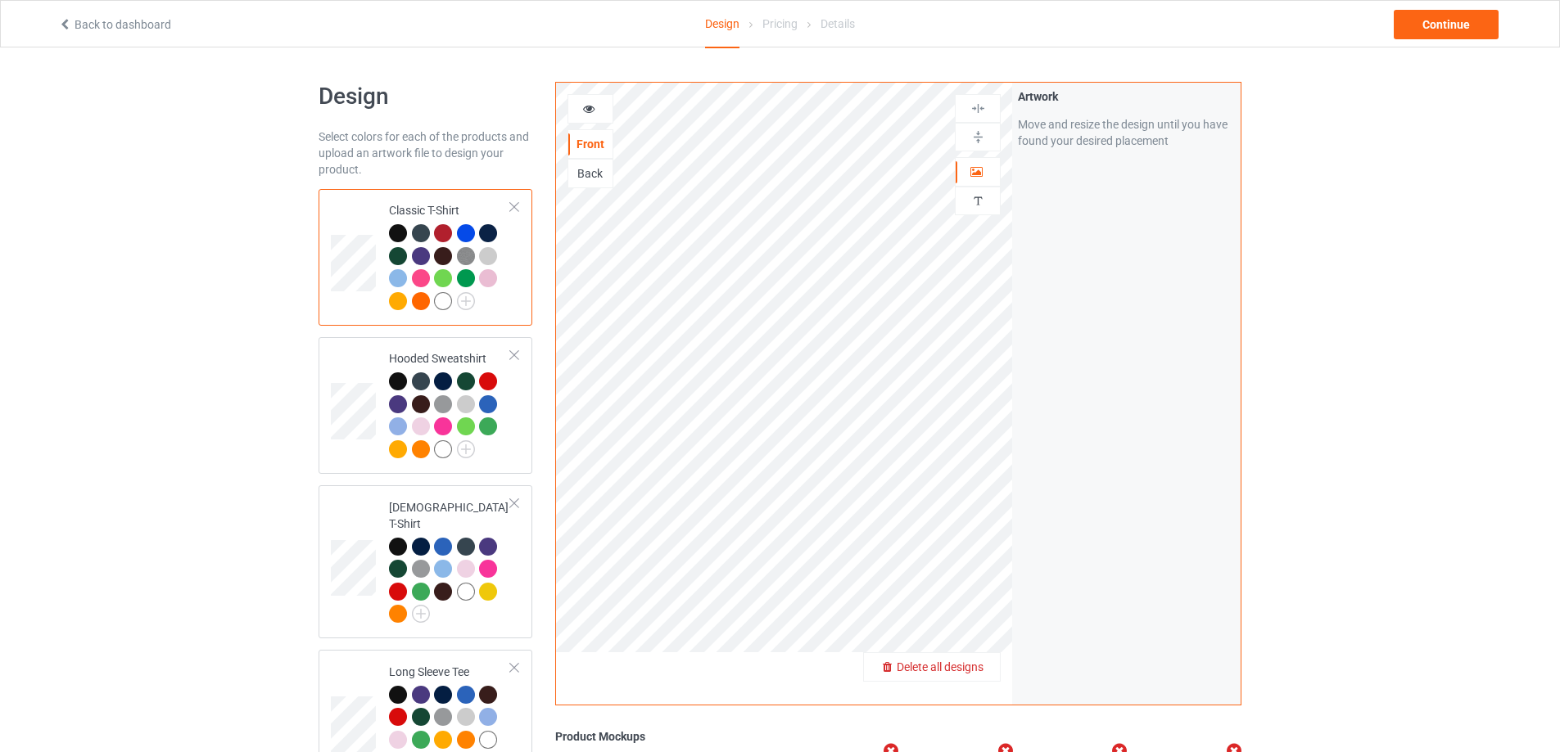
click at [989, 673] on div "Delete all designs" at bounding box center [932, 667] width 136 height 16
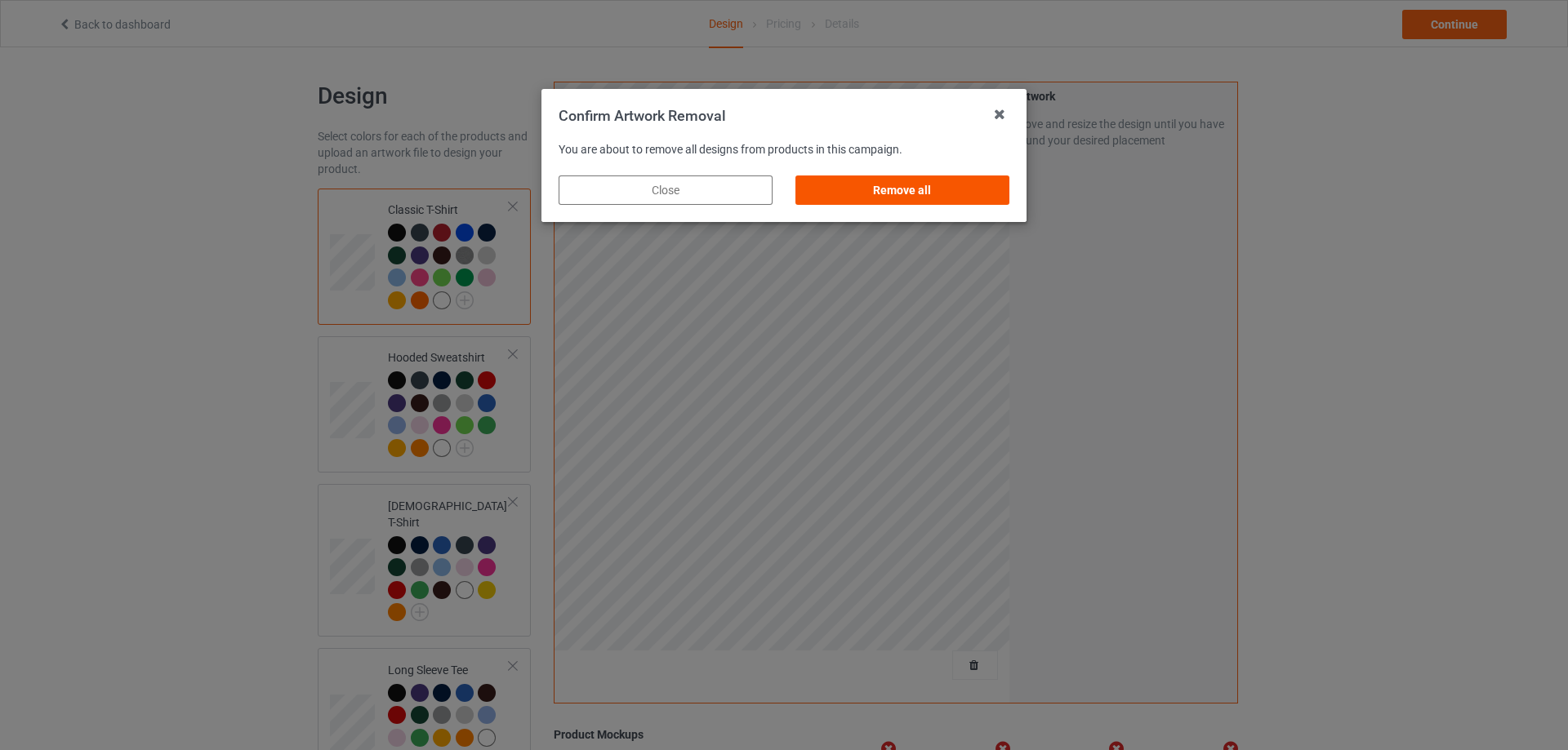
click at [927, 192] on div "Remove all" at bounding box center [902, 189] width 213 height 29
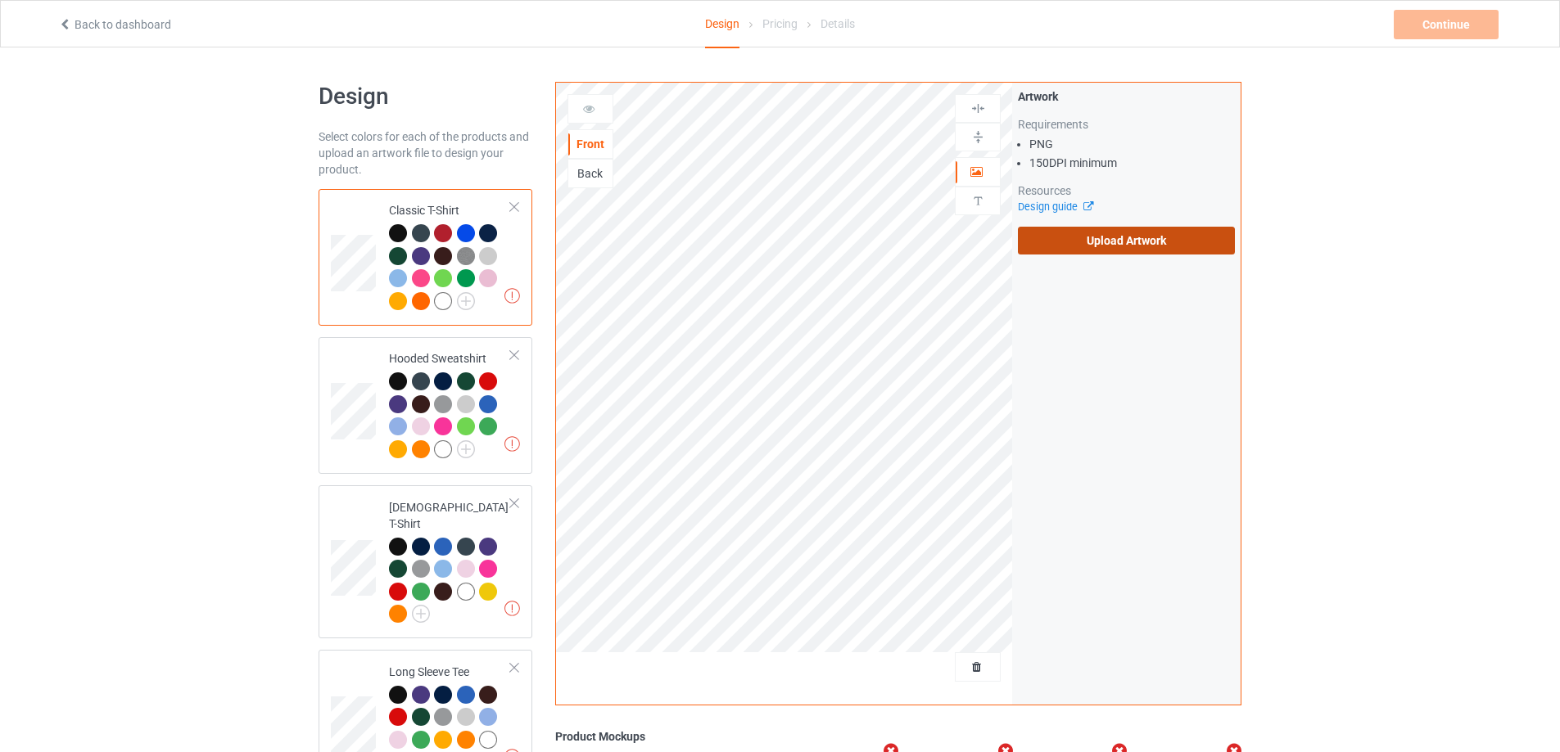
click at [1107, 246] on label "Upload Artwork" at bounding box center [1126, 241] width 217 height 28
click at [0, 0] on input "Upload Artwork" at bounding box center [0, 0] width 0 height 0
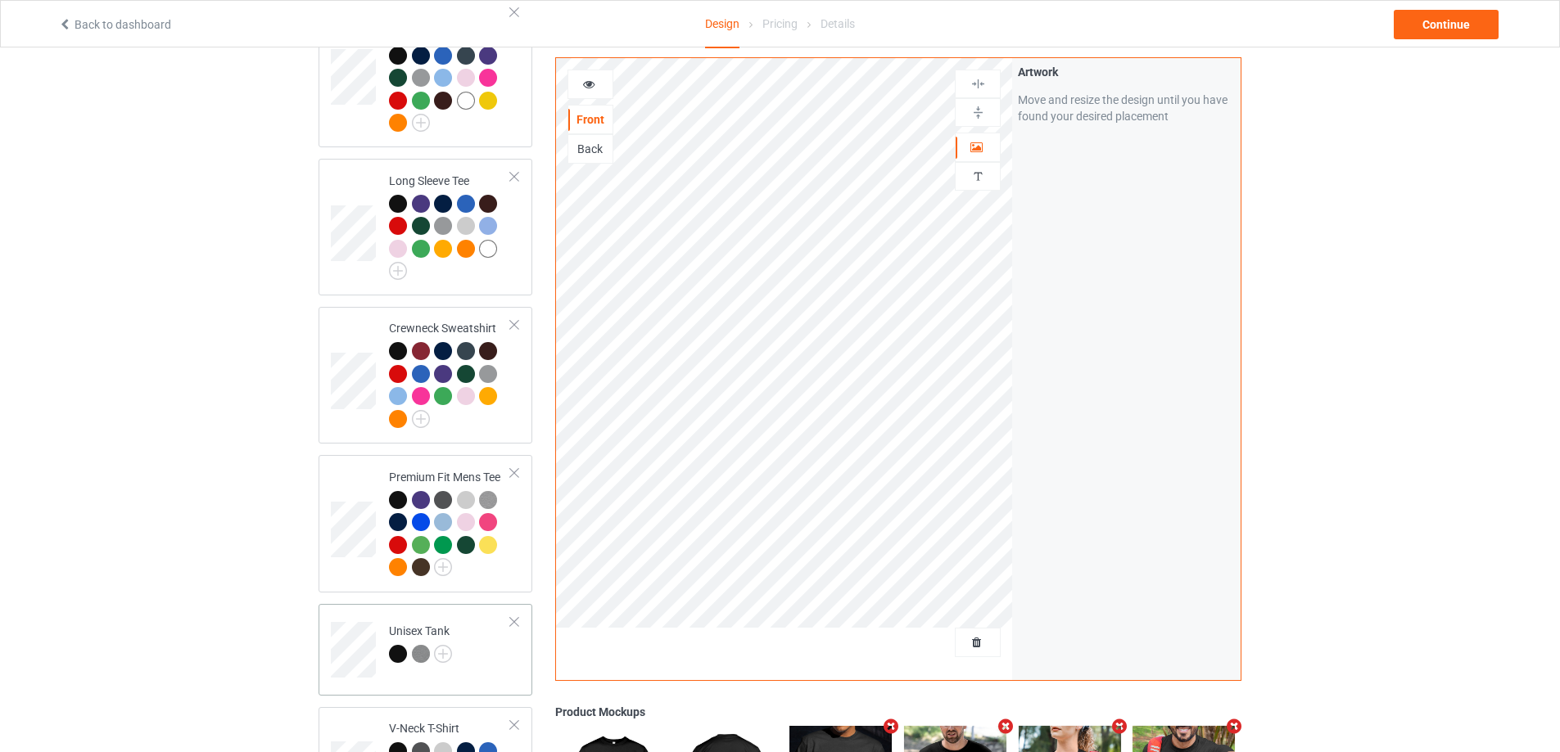
scroll to position [655, 0]
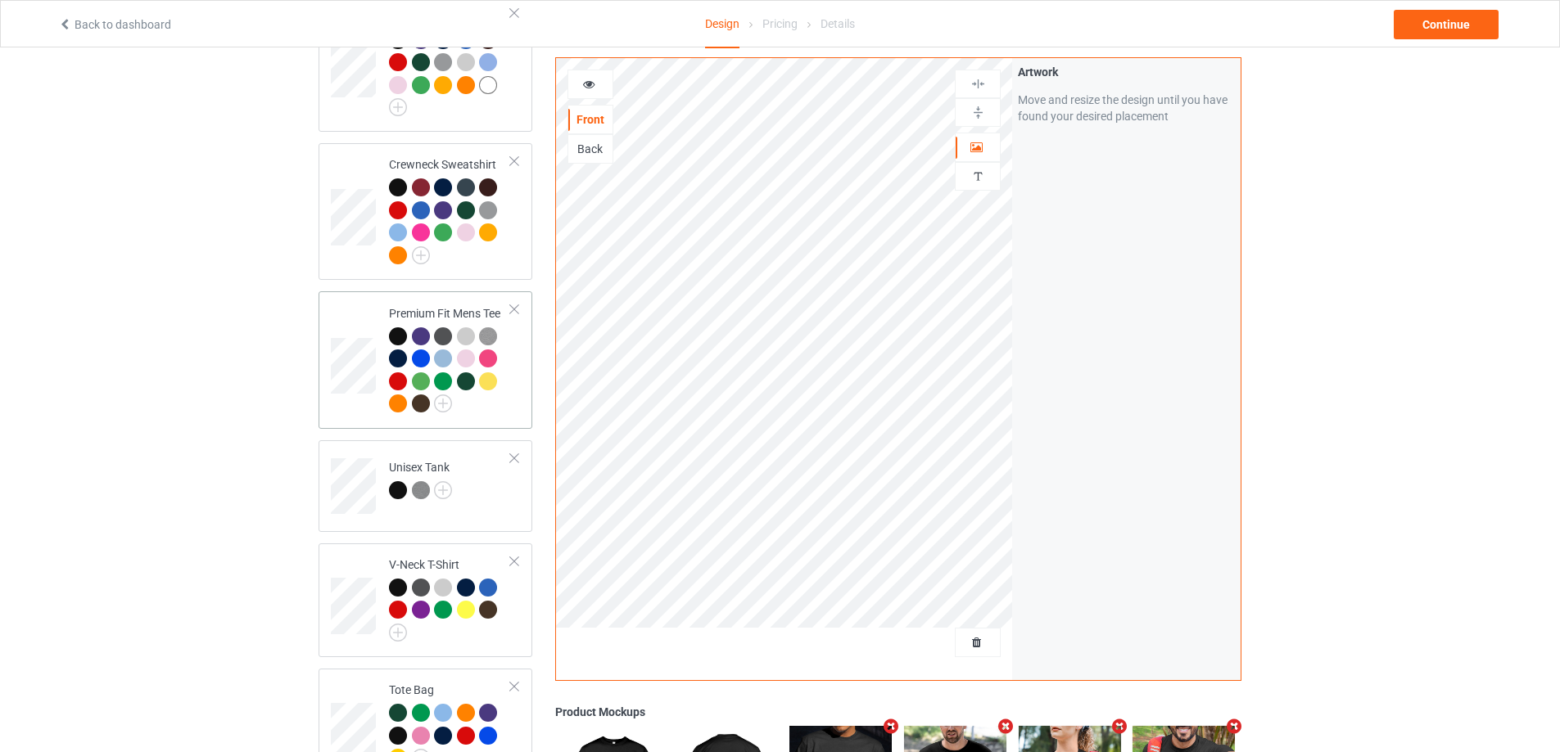
click at [509, 397] on div at bounding box center [450, 372] width 122 height 90
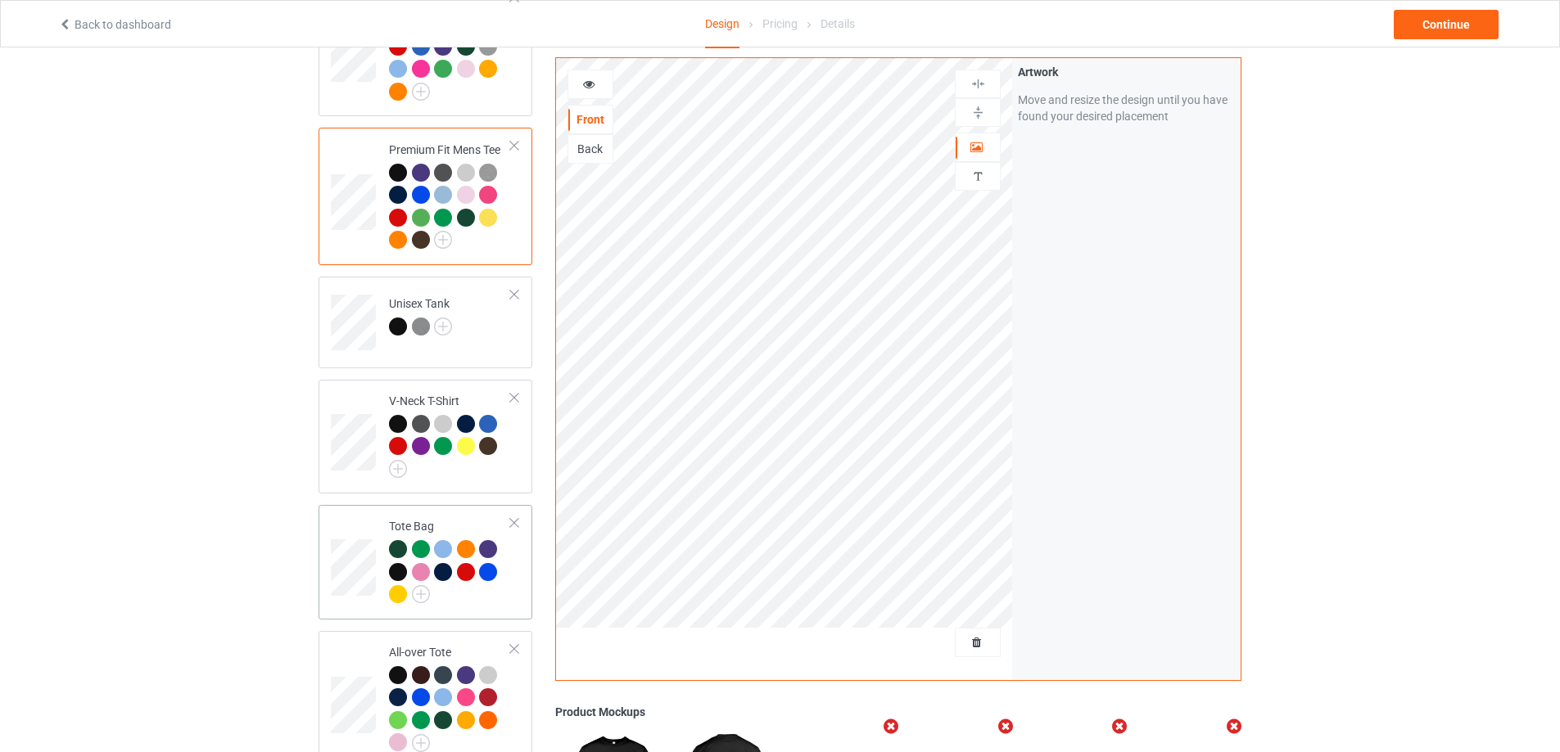
click at [511, 591] on td "Tote Bag" at bounding box center [450, 563] width 140 height 102
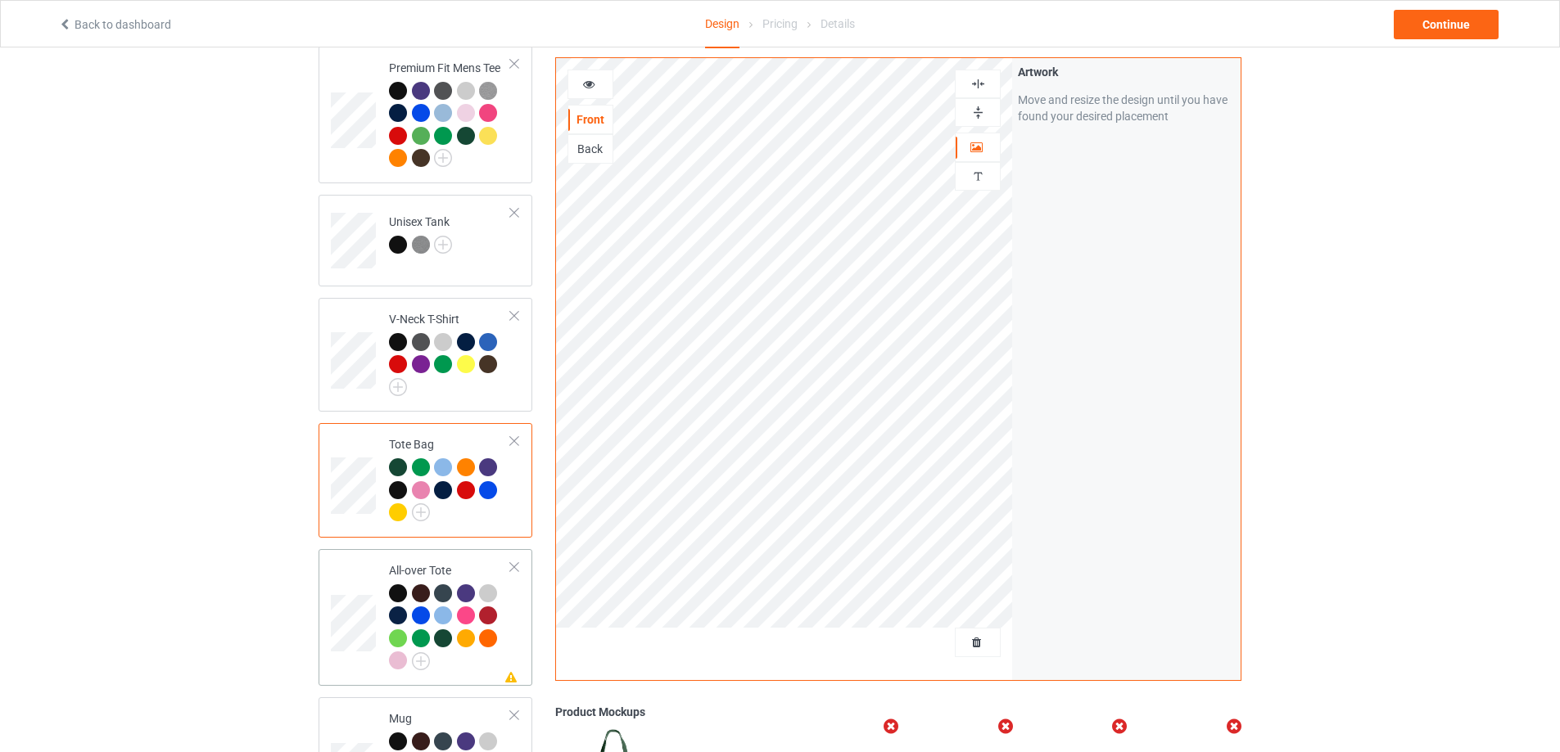
click at [507, 598] on div at bounding box center [450, 630] width 122 height 90
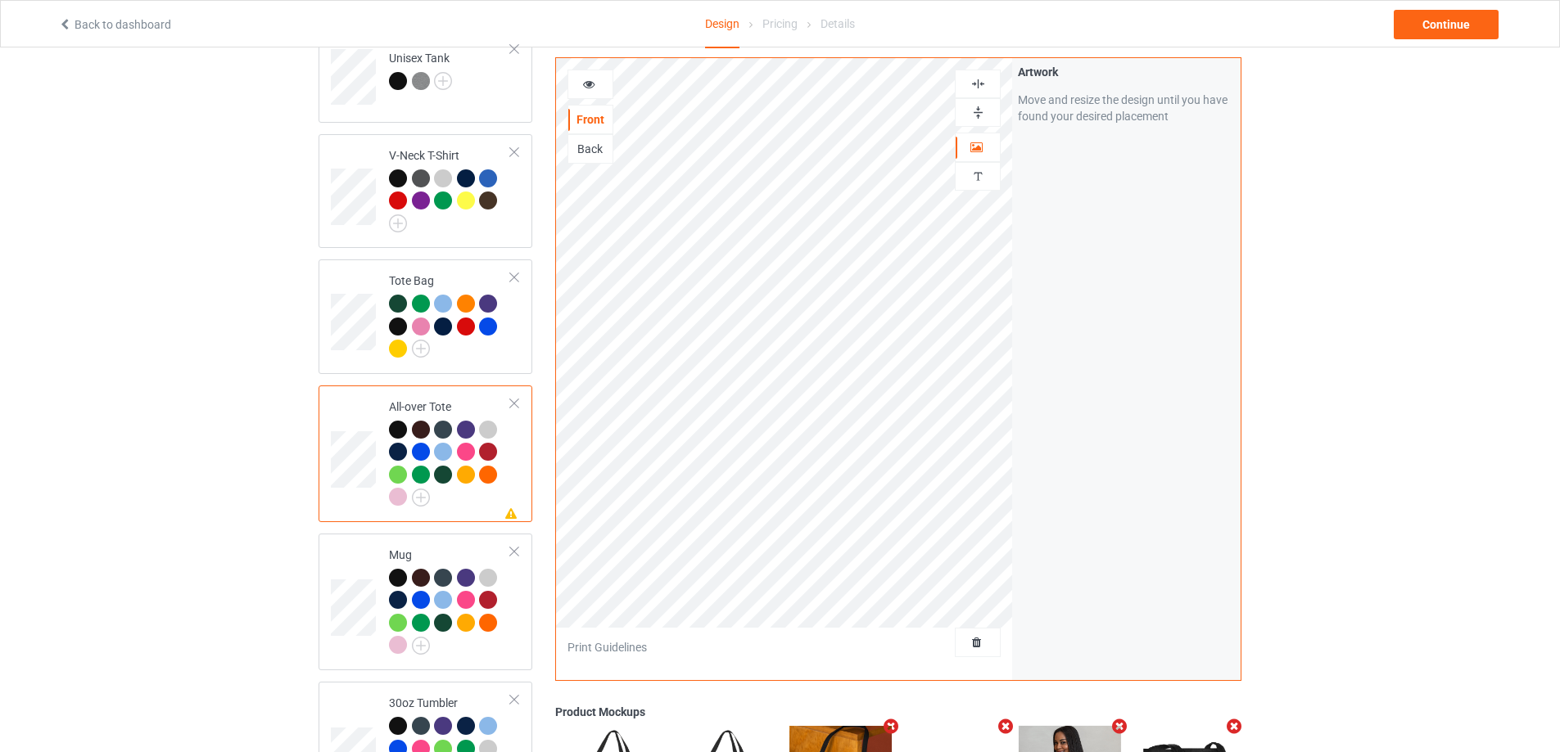
scroll to position [1146, 0]
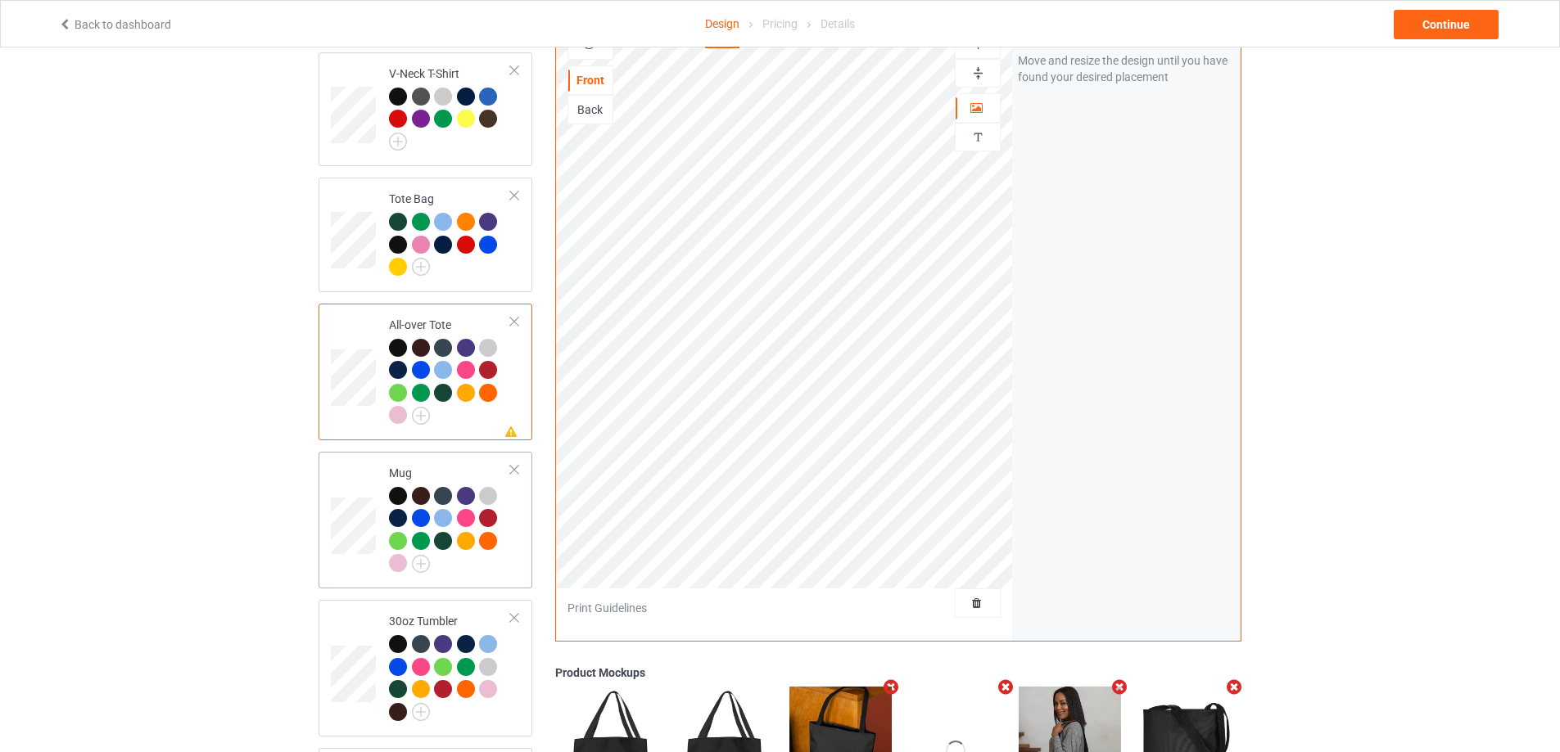
click at [512, 535] on td "Mug" at bounding box center [450, 520] width 140 height 124
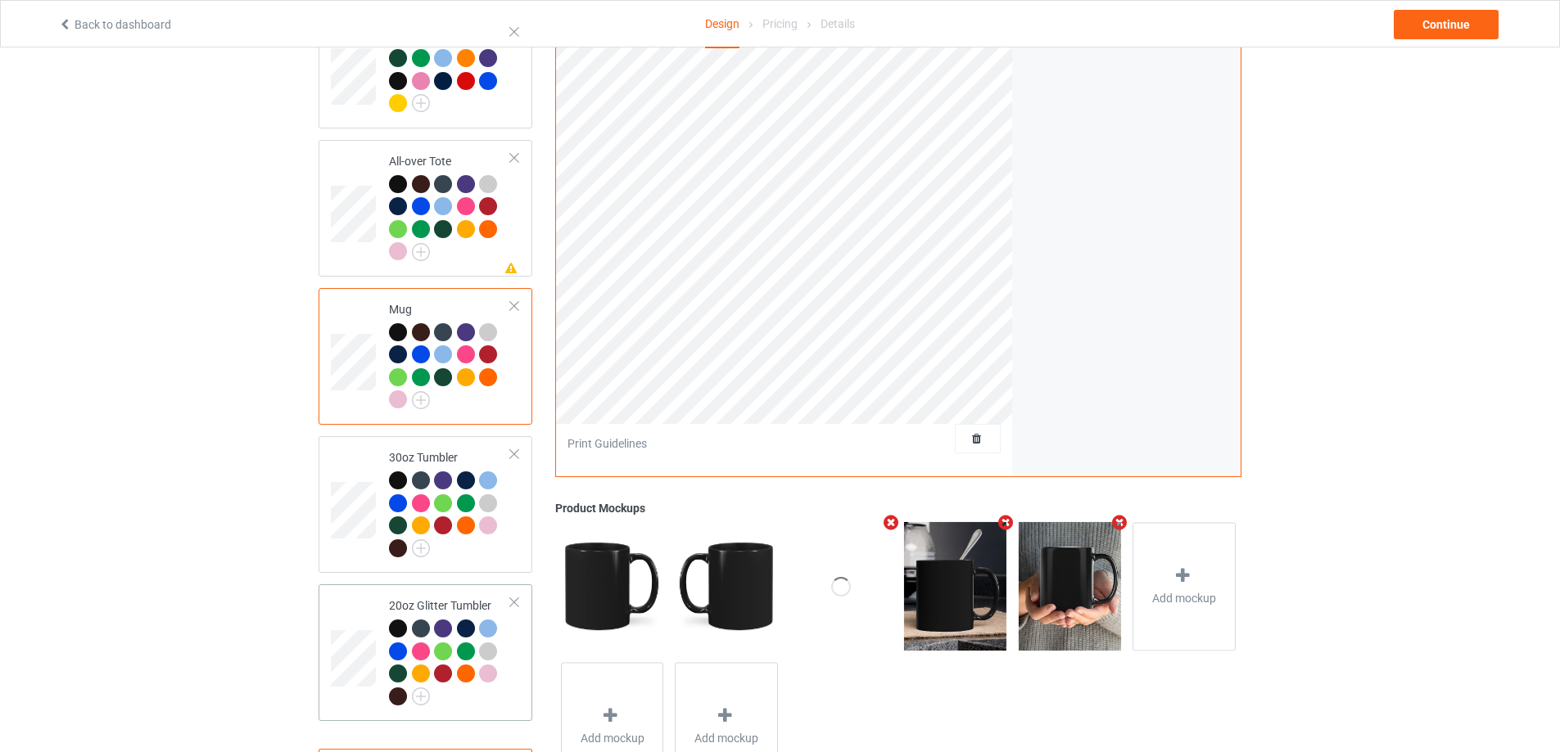
scroll to position [1383, 0]
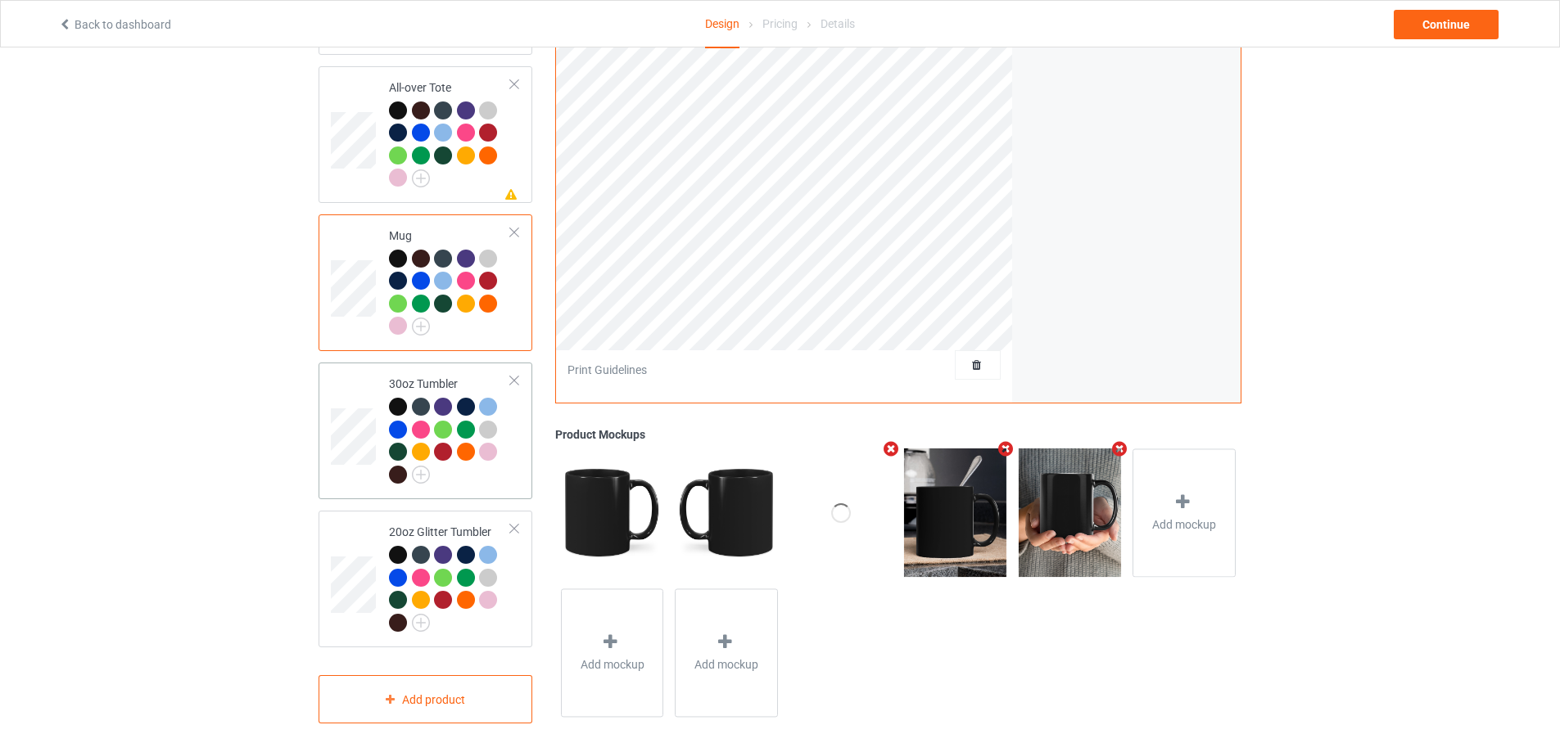
click at [508, 479] on div at bounding box center [450, 443] width 122 height 90
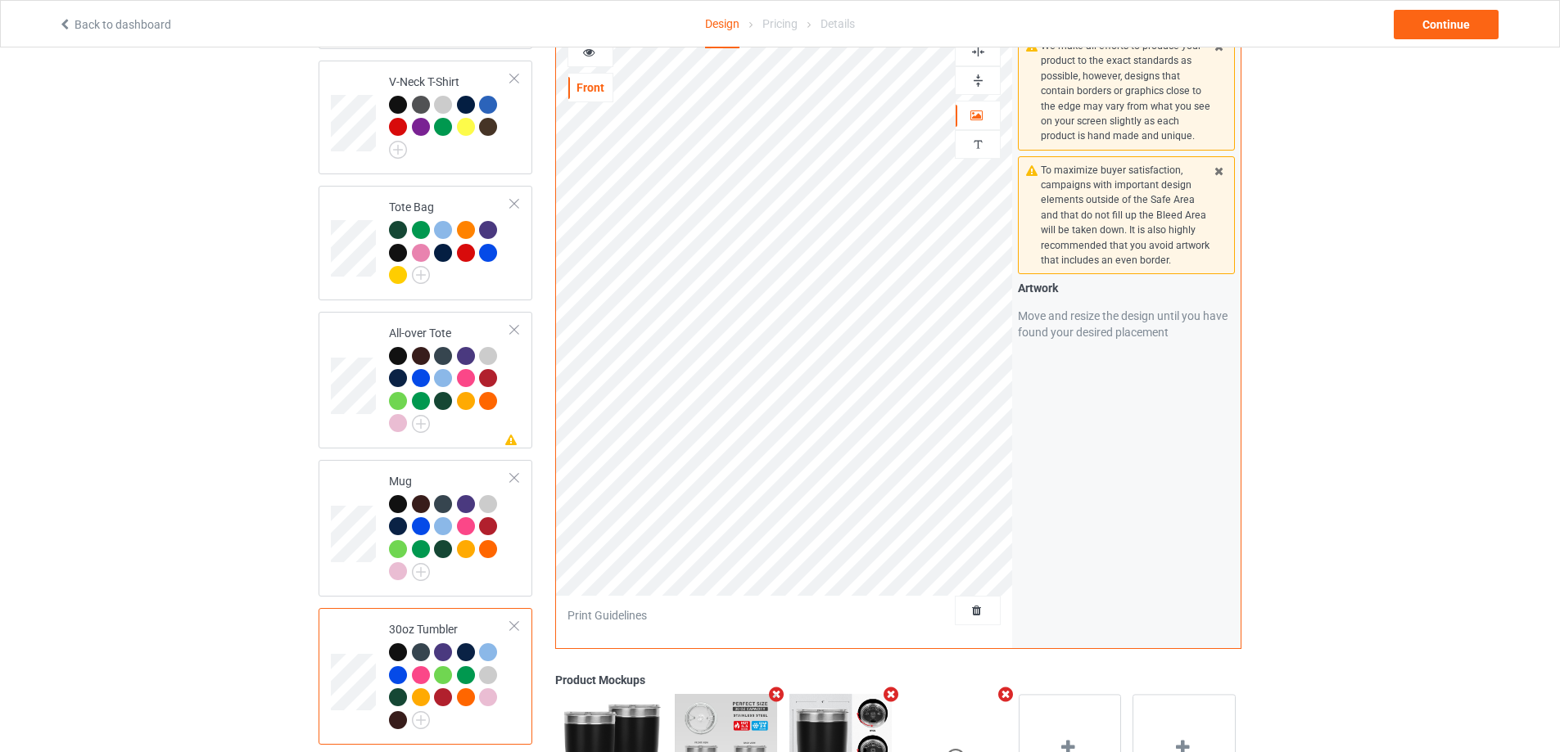
scroll to position [1383, 0]
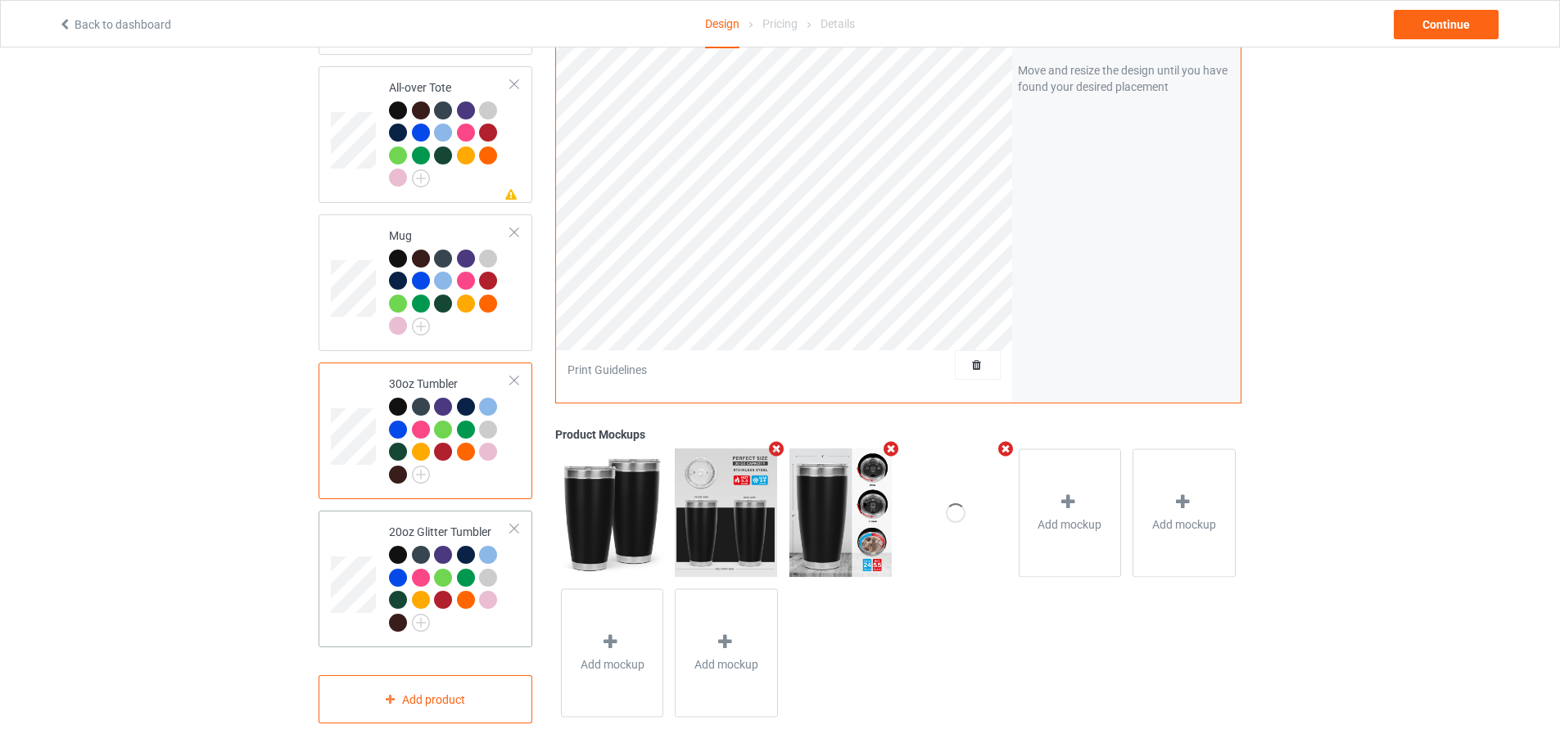
click at [496, 606] on div at bounding box center [490, 602] width 23 height 23
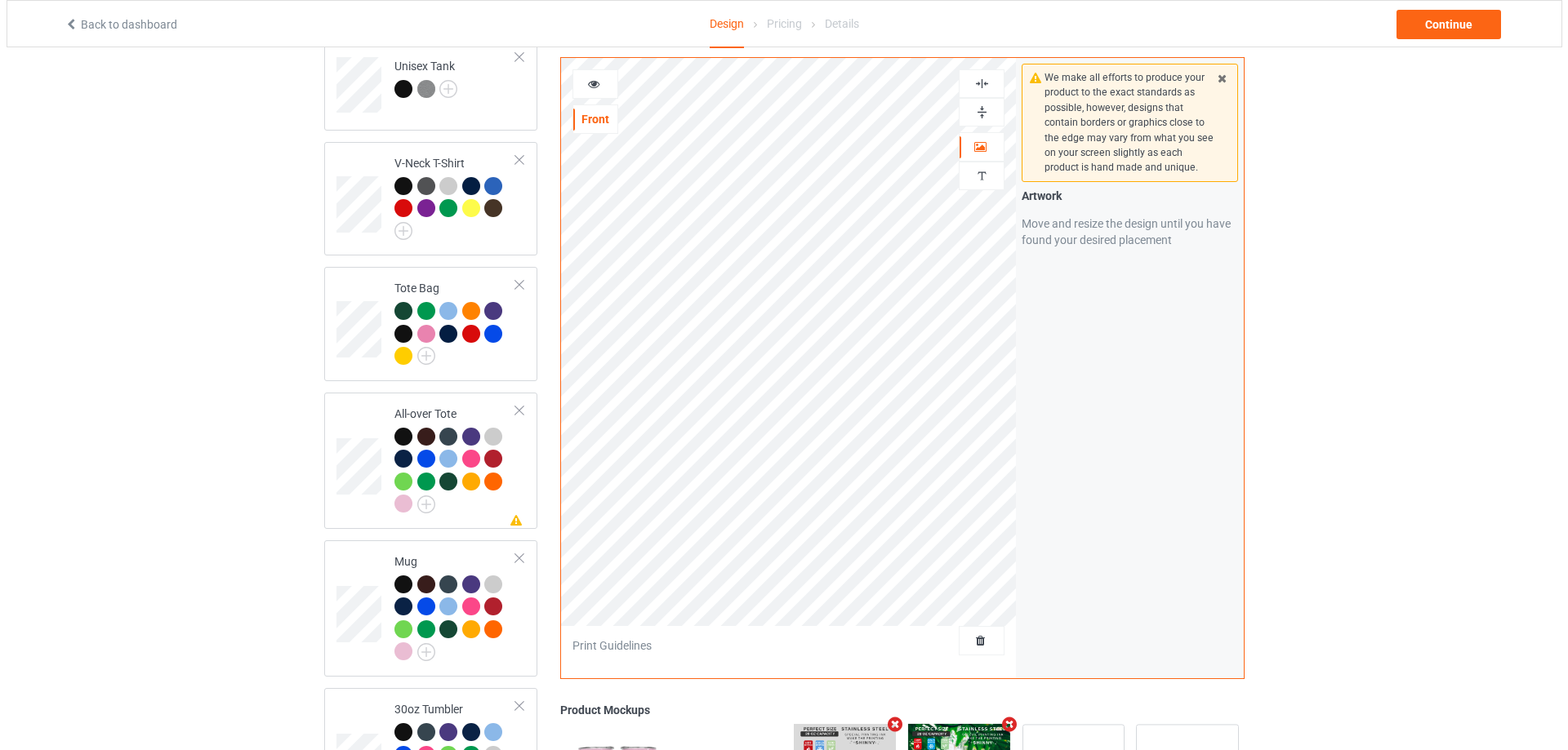
scroll to position [1299, 0]
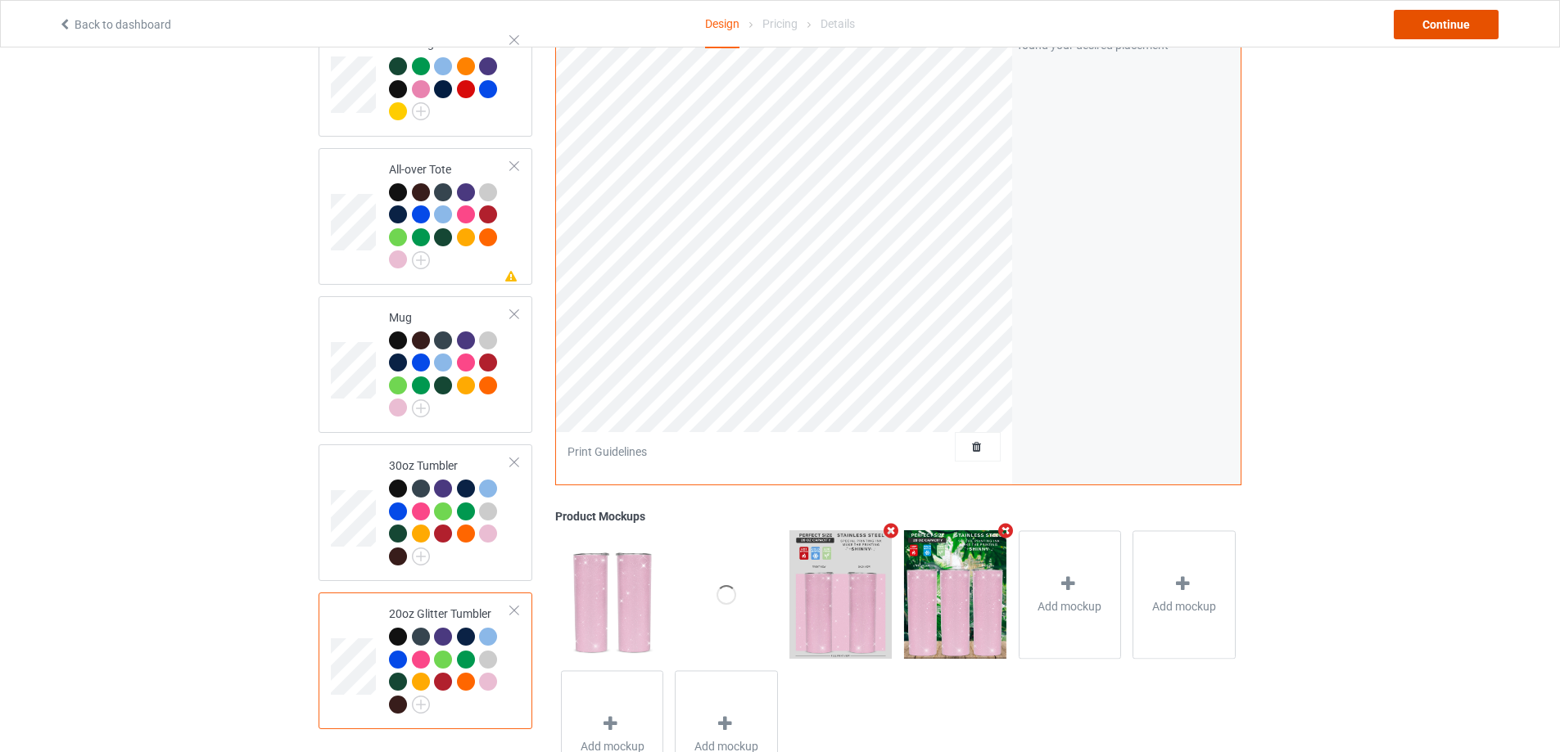
click at [1444, 26] on div "Continue" at bounding box center [1445, 24] width 105 height 29
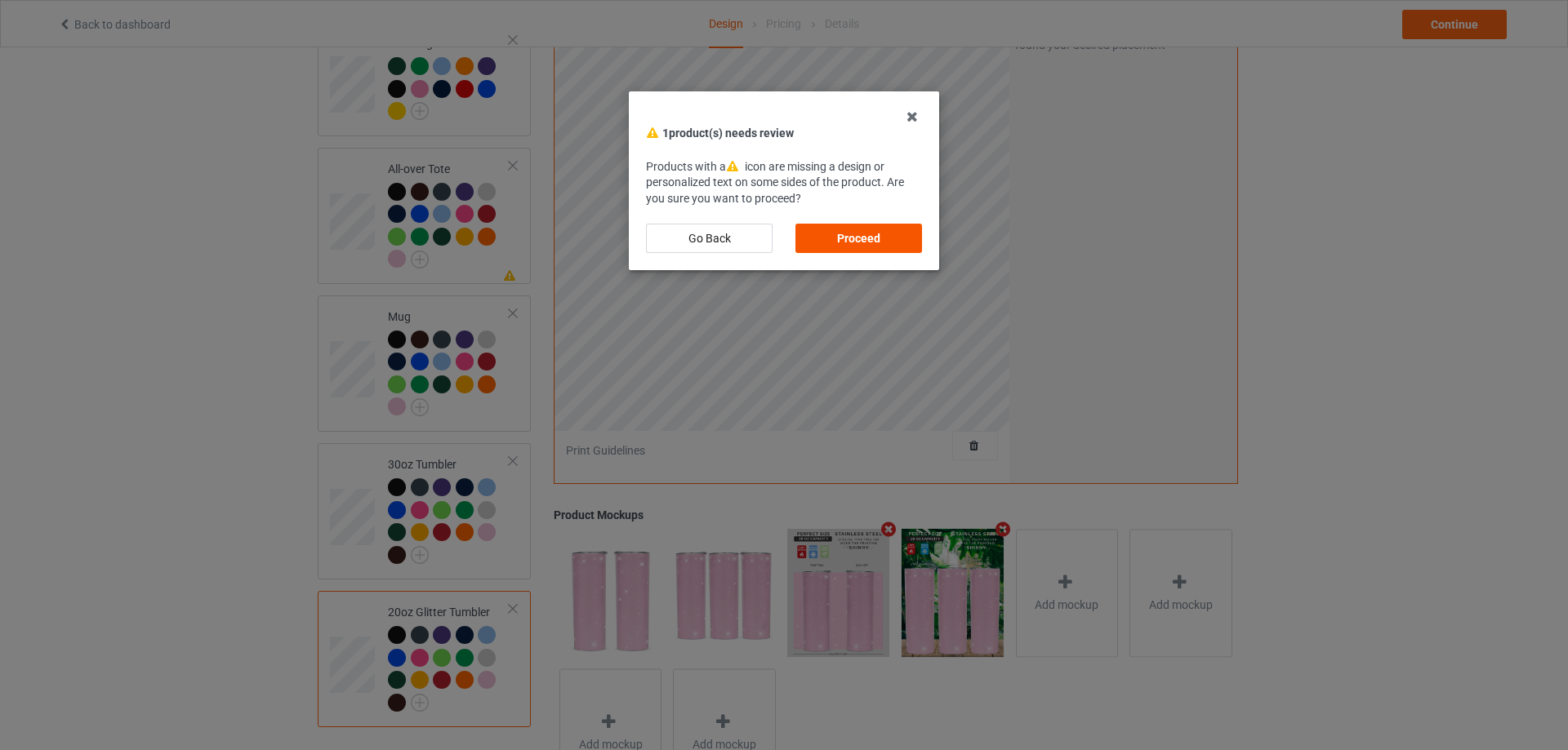
click at [880, 240] on div "Proceed" at bounding box center [858, 237] width 127 height 29
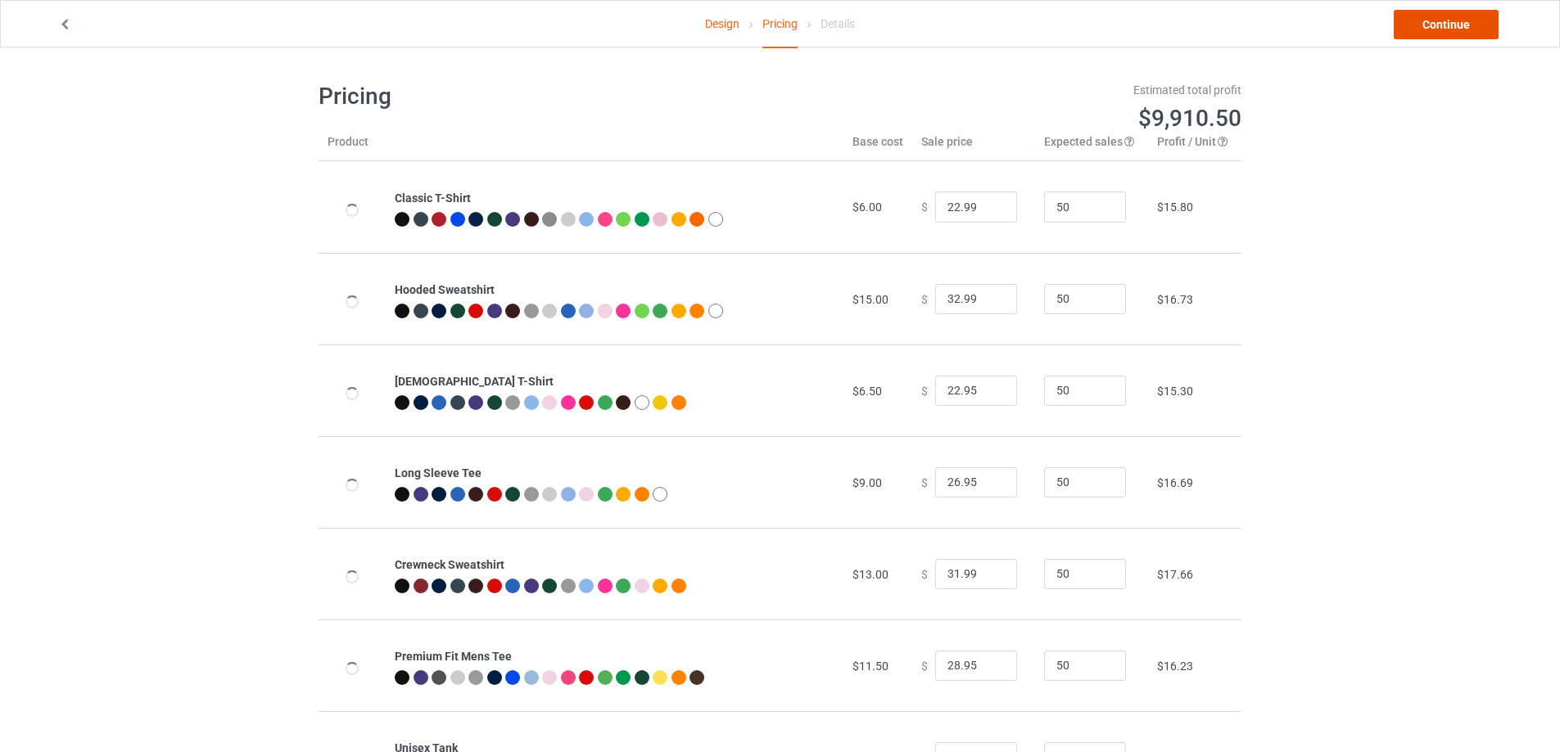
click at [1471, 28] on link "Continue" at bounding box center [1445, 24] width 105 height 29
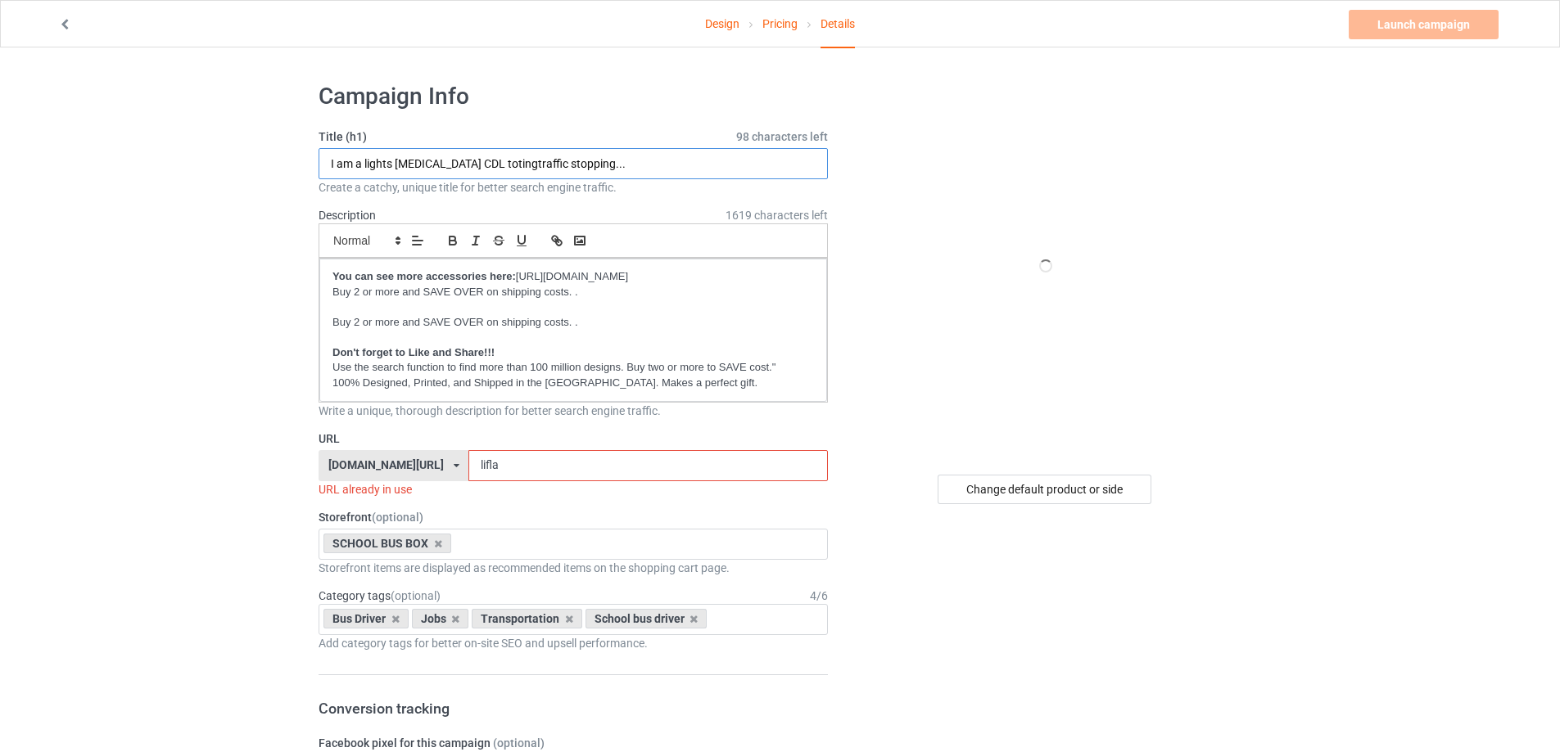
click at [490, 166] on input "I am a lights [MEDICAL_DATA] CDL totingtraffic stopping..." at bounding box center [572, 163] width 509 height 31
paste input "Driving a School Bus Is All the Excitement I Can Handle"
type input "Driving a School Bus Is All the Excitement I Can Handle"
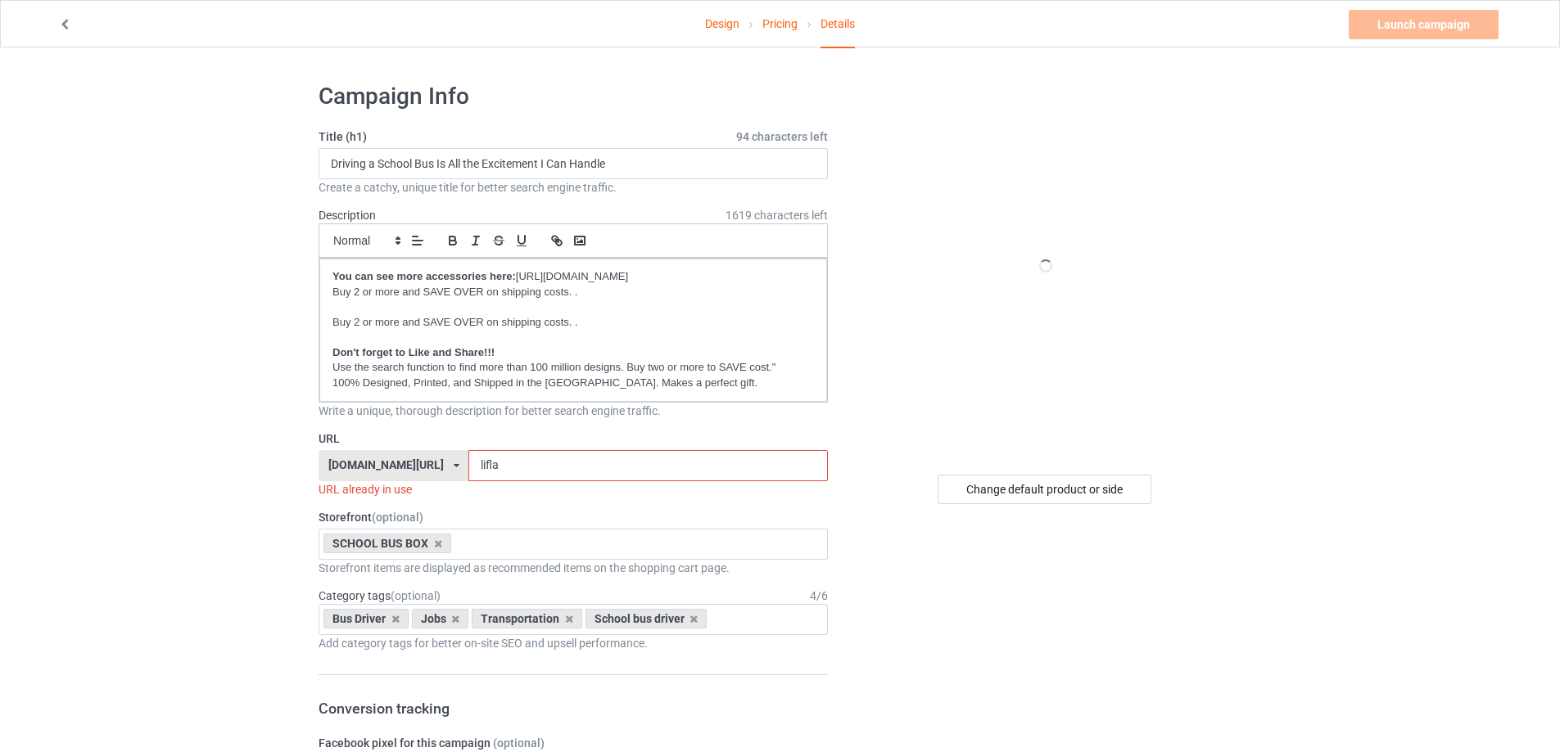
click at [543, 475] on input "lifla" at bounding box center [647, 465] width 359 height 31
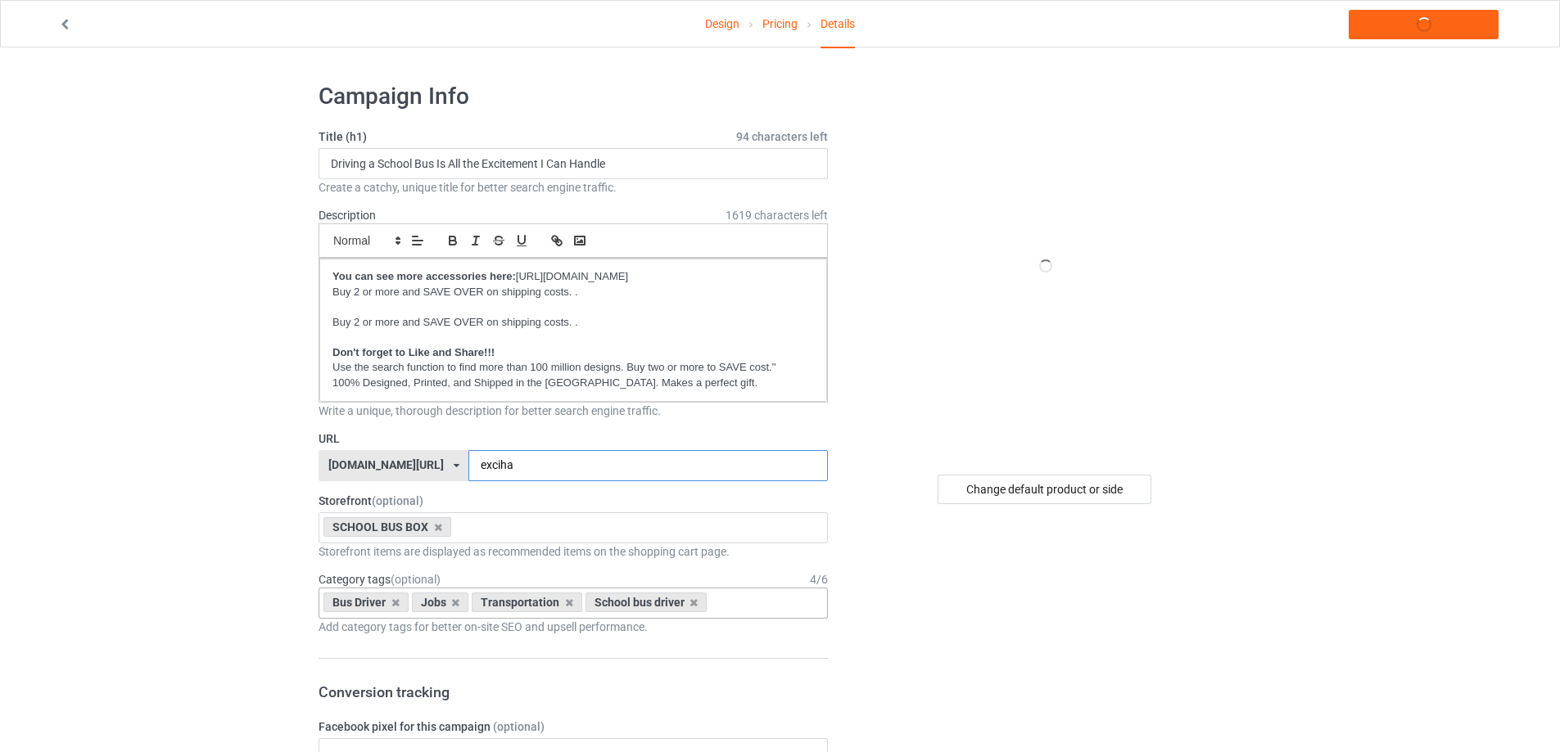
scroll to position [82, 0]
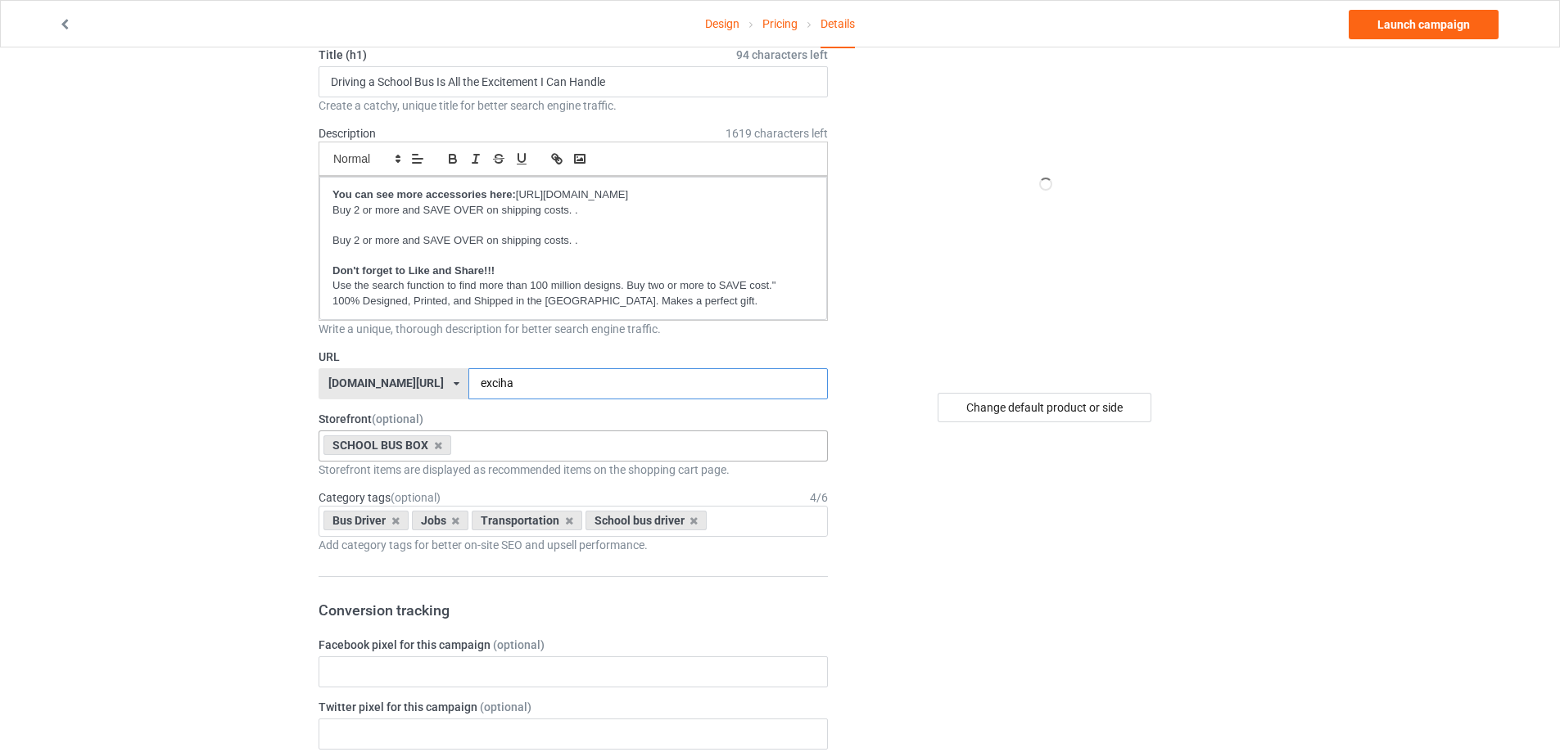
type input "exciha"
click at [511, 449] on div "SCHOOL BUS BOX Welcome Back to school Love the bus month Pink October Love My B…" at bounding box center [572, 446] width 509 height 31
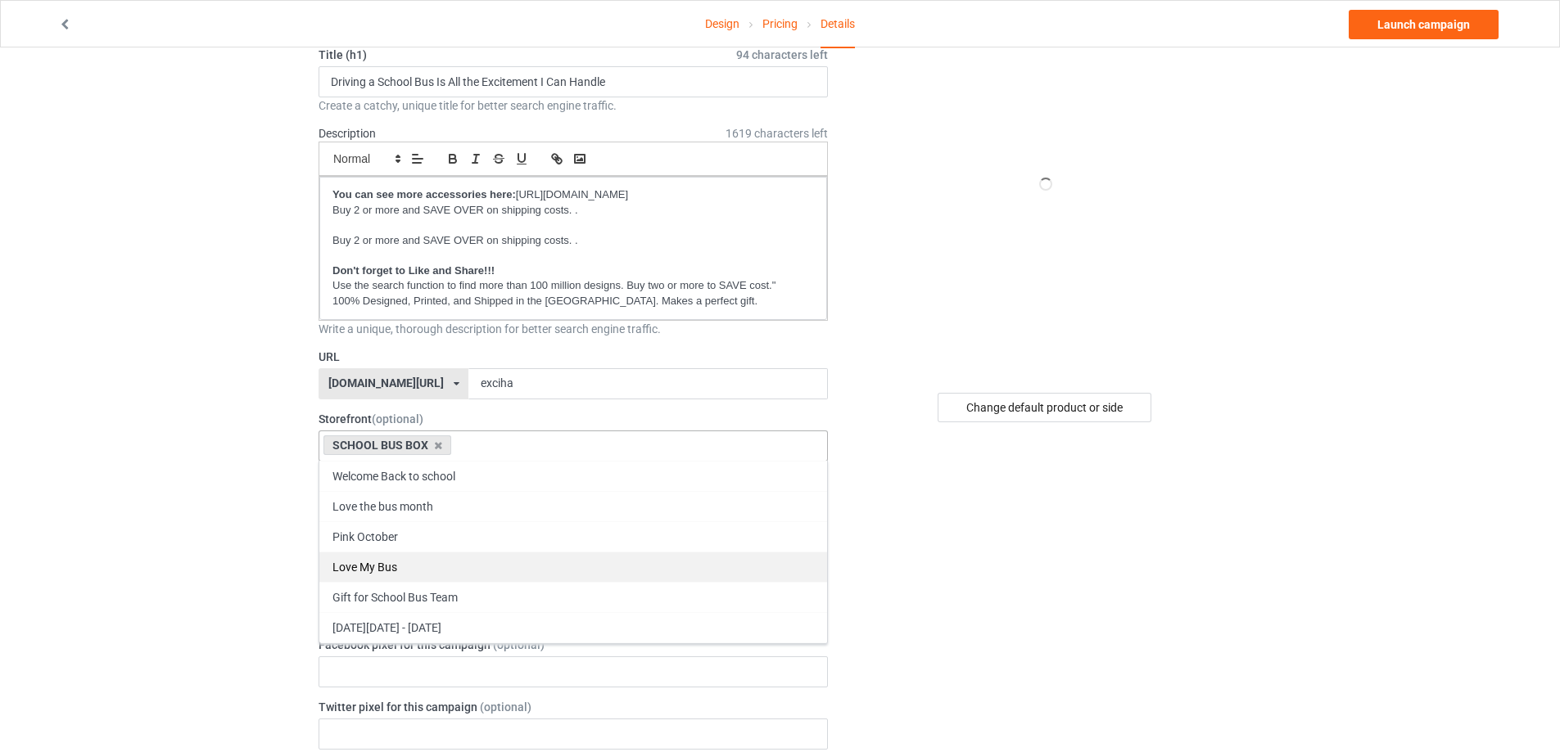
click at [456, 562] on div "Love My Bus" at bounding box center [573, 567] width 508 height 30
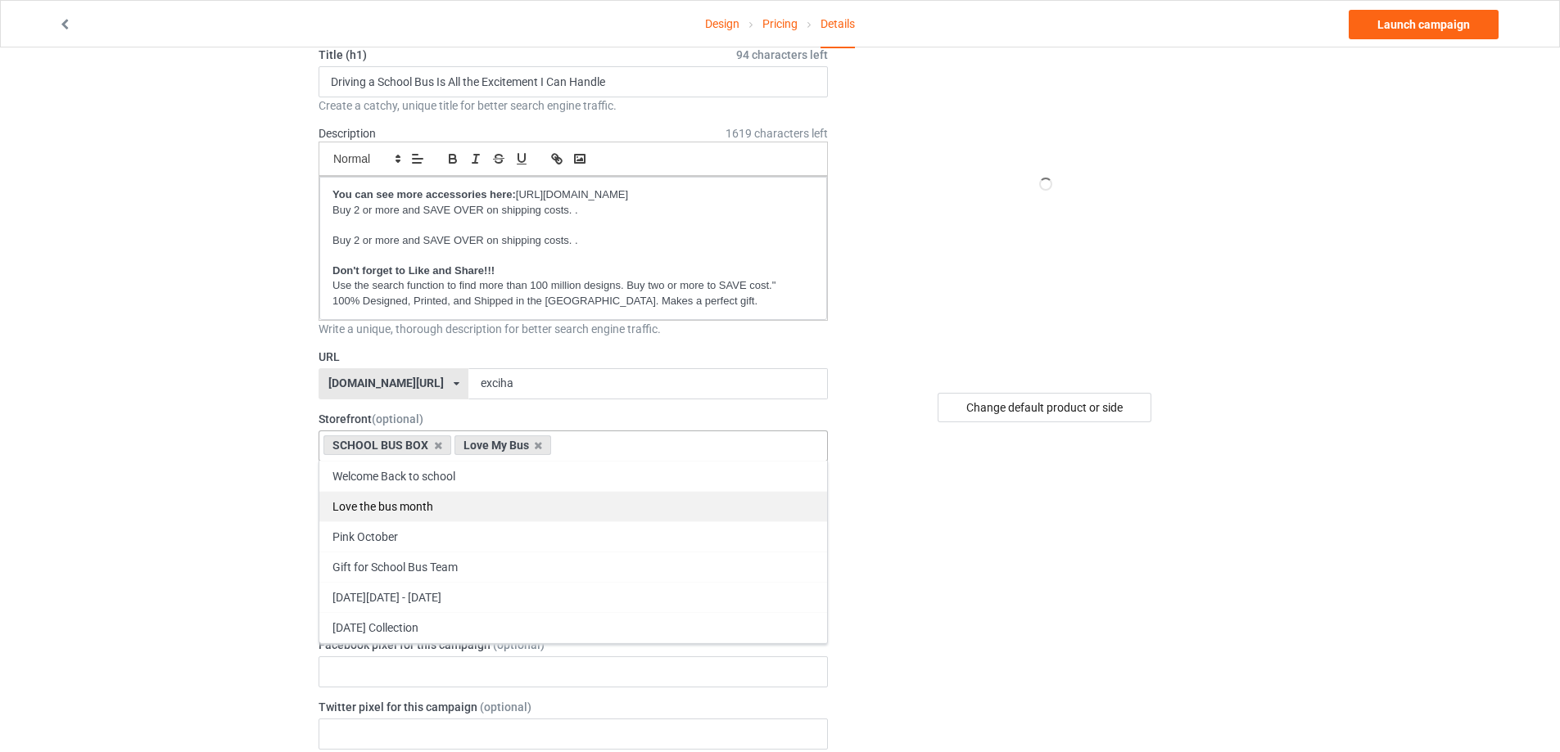
click at [462, 512] on div "Love the bus month" at bounding box center [573, 506] width 508 height 30
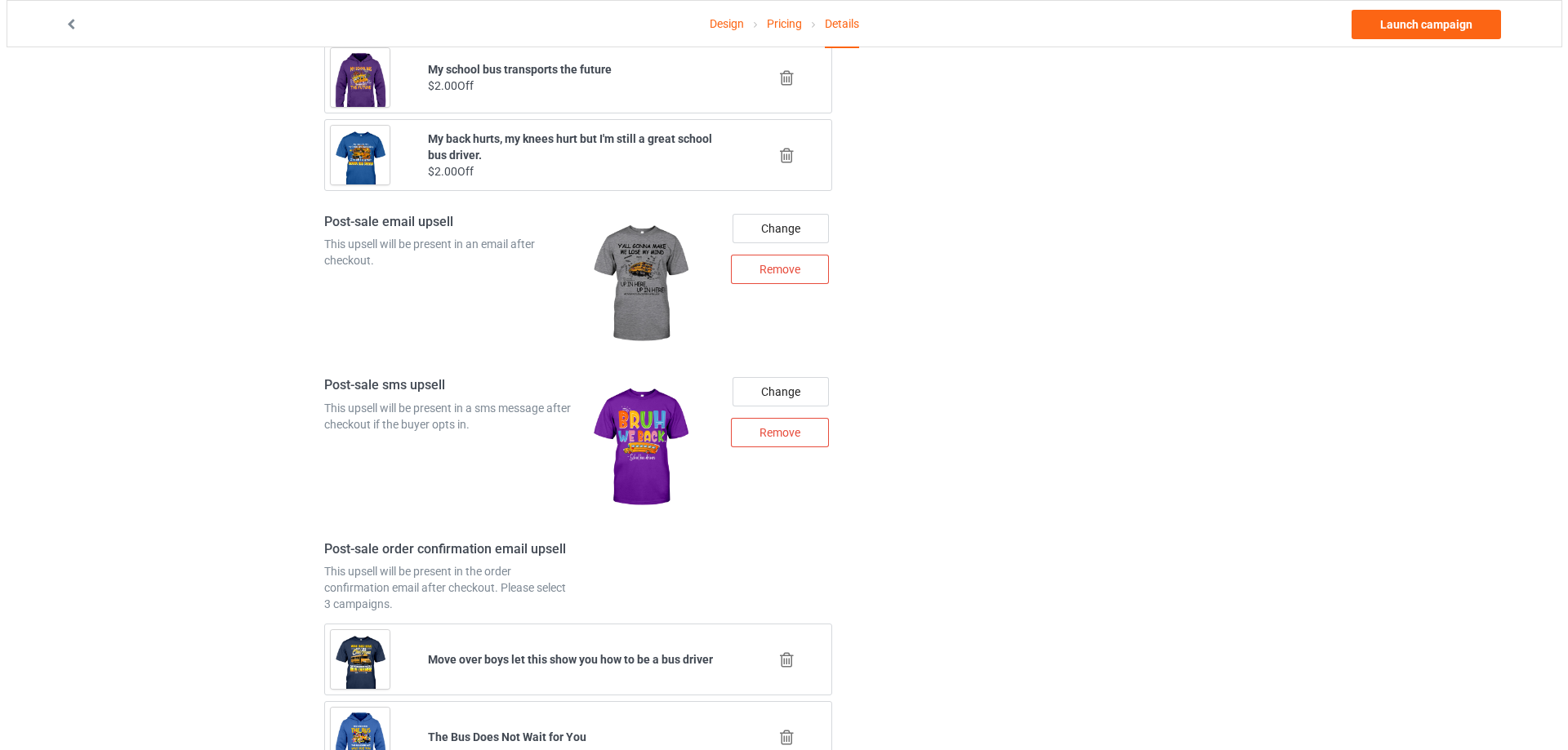
scroll to position [1878, 0]
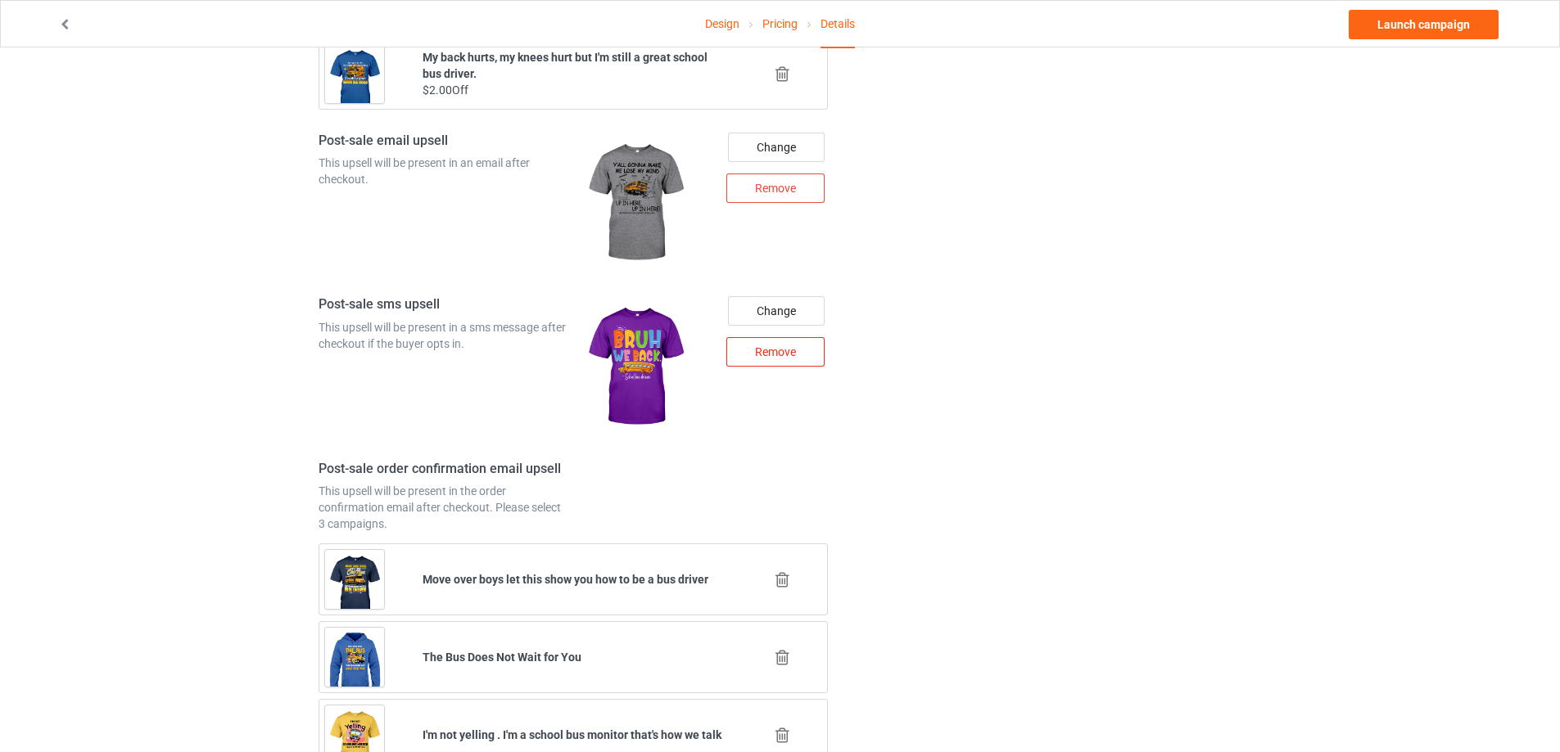
click at [765, 354] on div "Remove" at bounding box center [775, 351] width 98 height 29
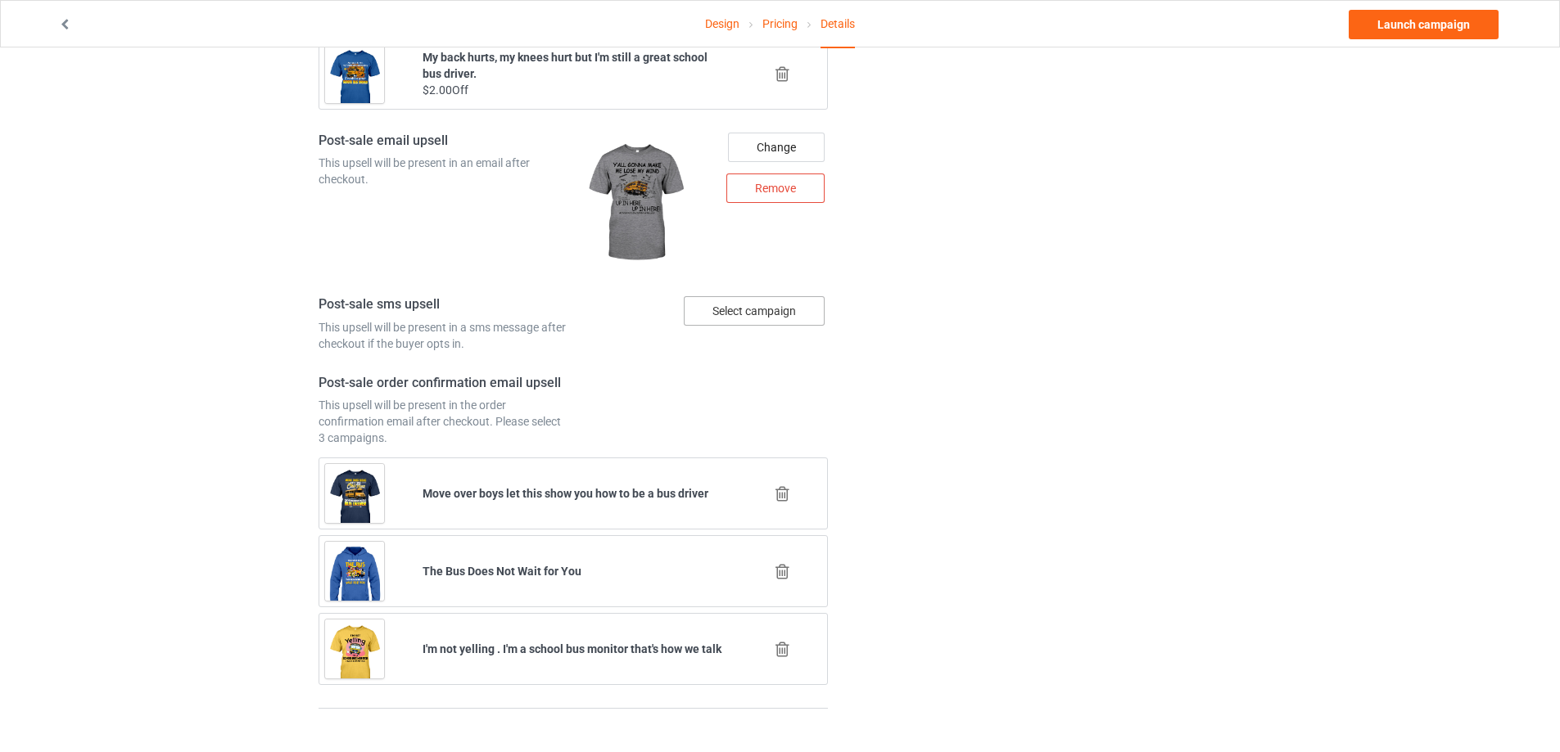
click at [723, 308] on div "Select campaign" at bounding box center [754, 310] width 141 height 29
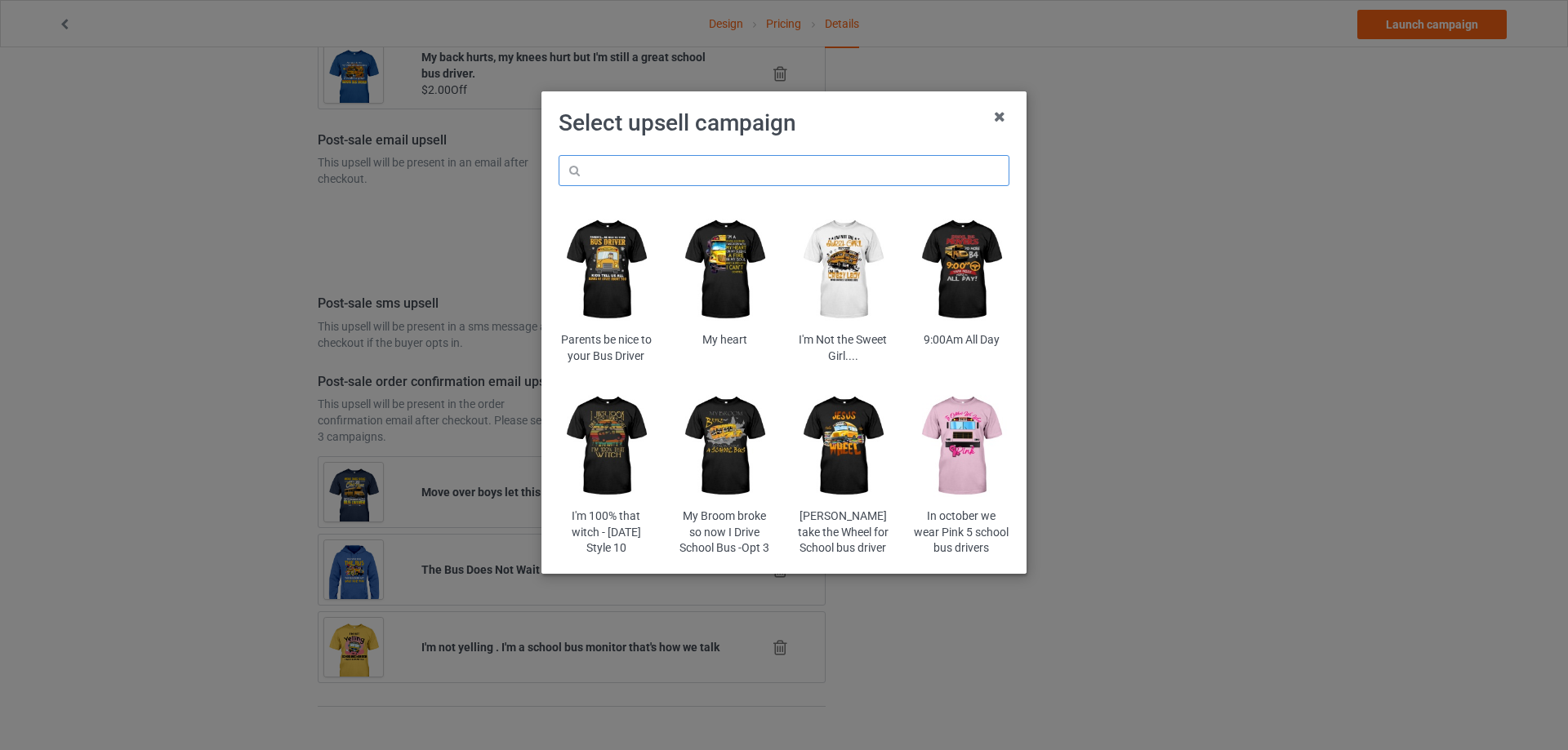
click at [716, 181] on input "text" at bounding box center [784, 171] width 451 height 31
paste input "myb"
type input "myb"
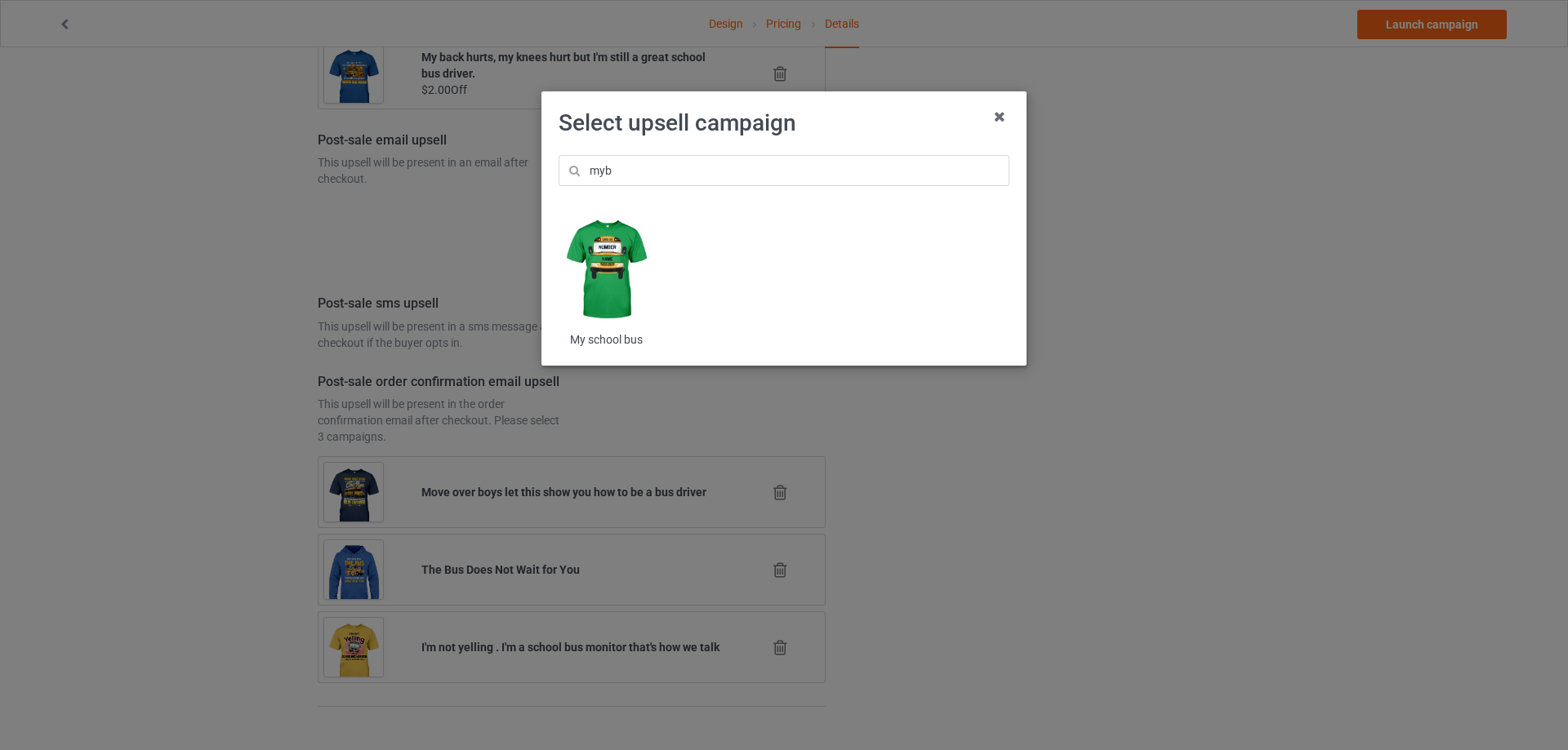
click at [606, 279] on img at bounding box center [606, 270] width 96 height 120
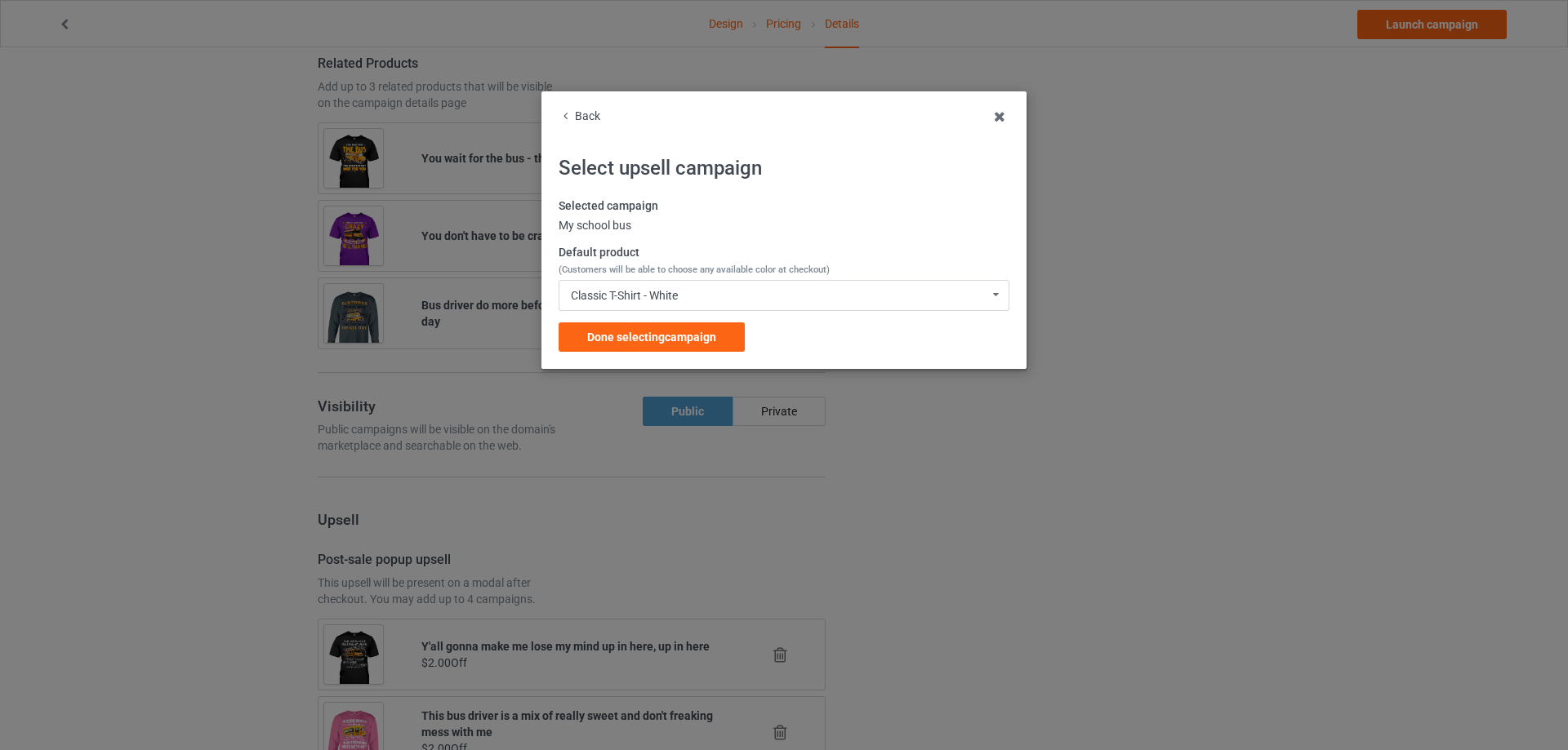
scroll to position [1878, 0]
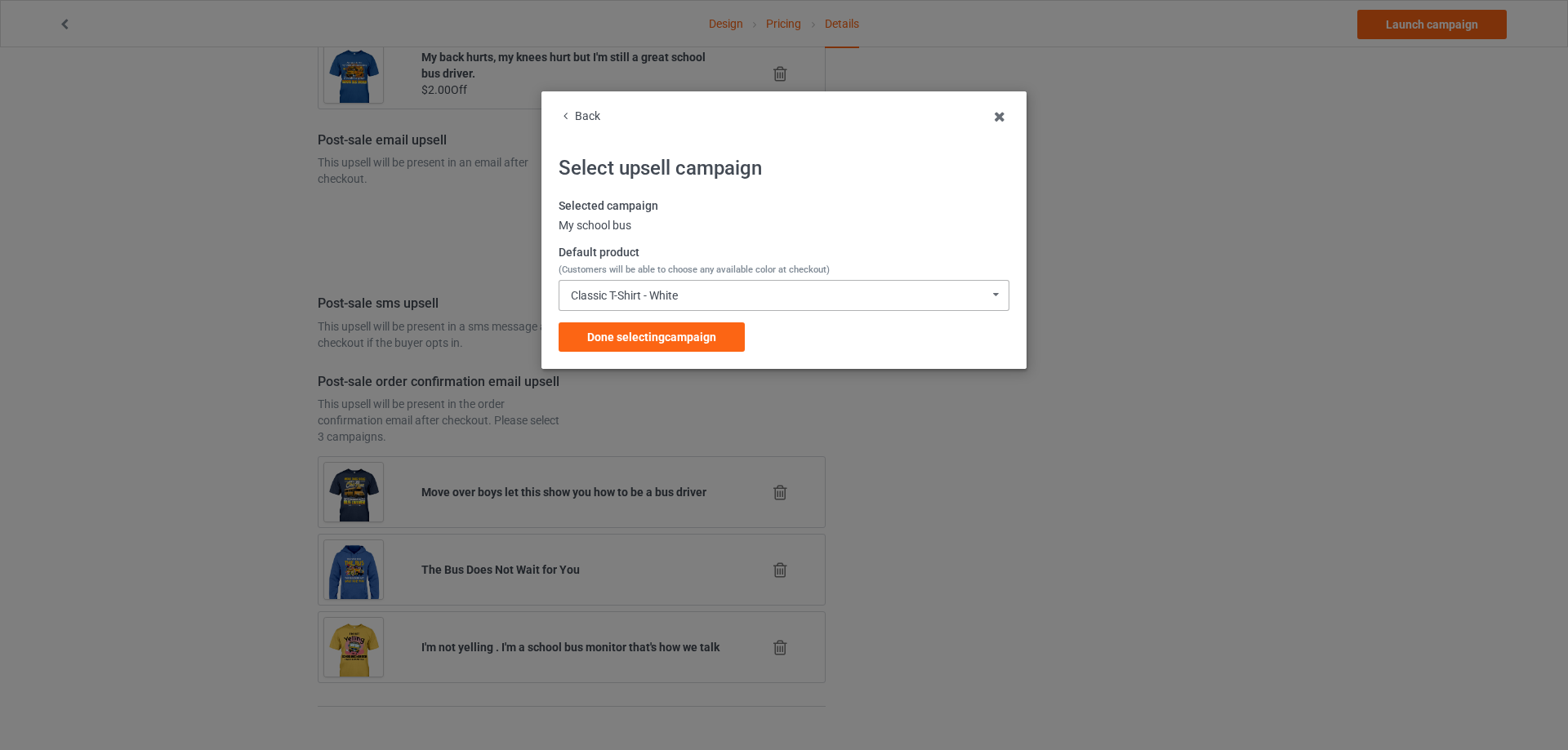
click at [666, 291] on div "Classic T-Shirt - White" at bounding box center [623, 295] width 107 height 11
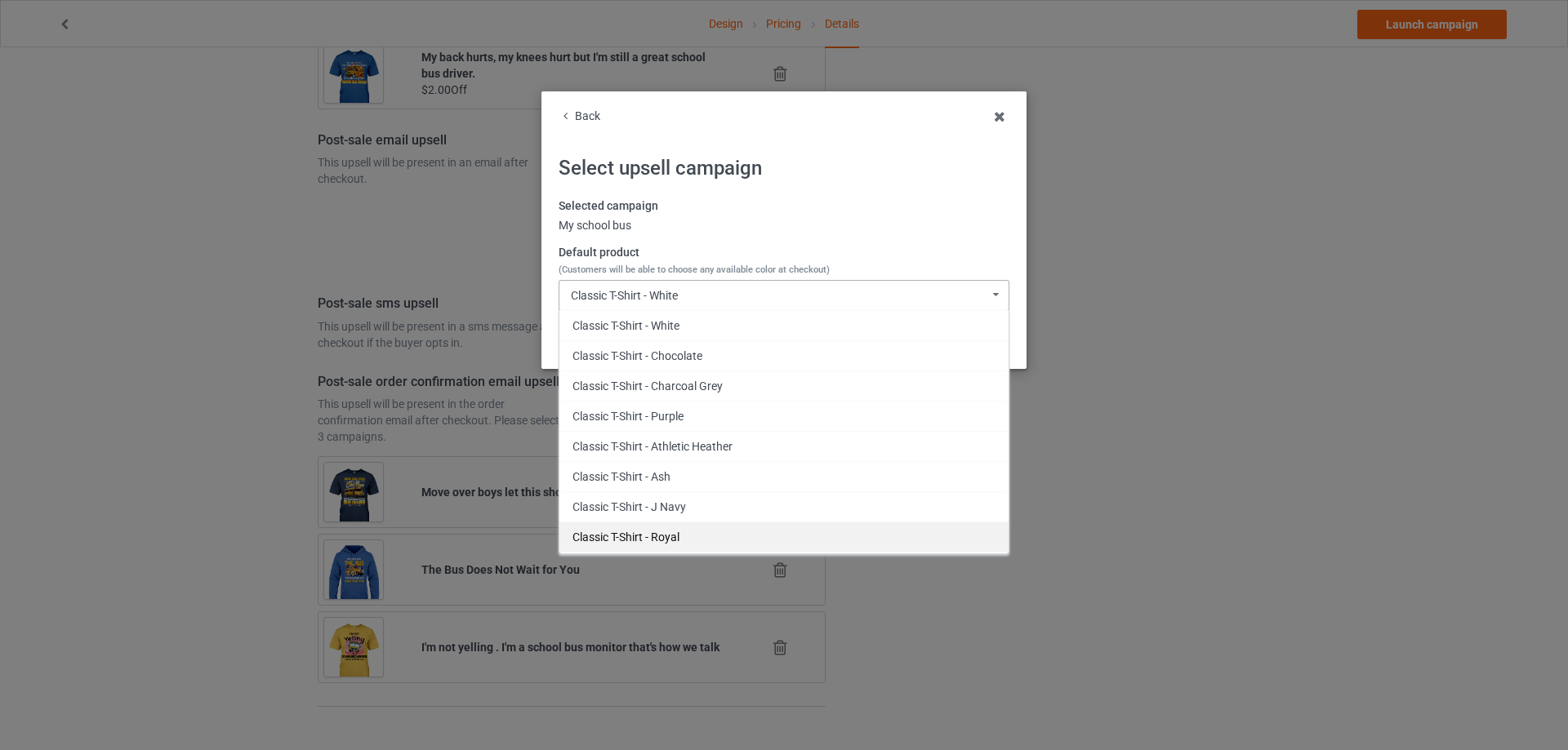
click at [678, 528] on div "Classic T-Shirt - Royal" at bounding box center [784, 537] width 449 height 30
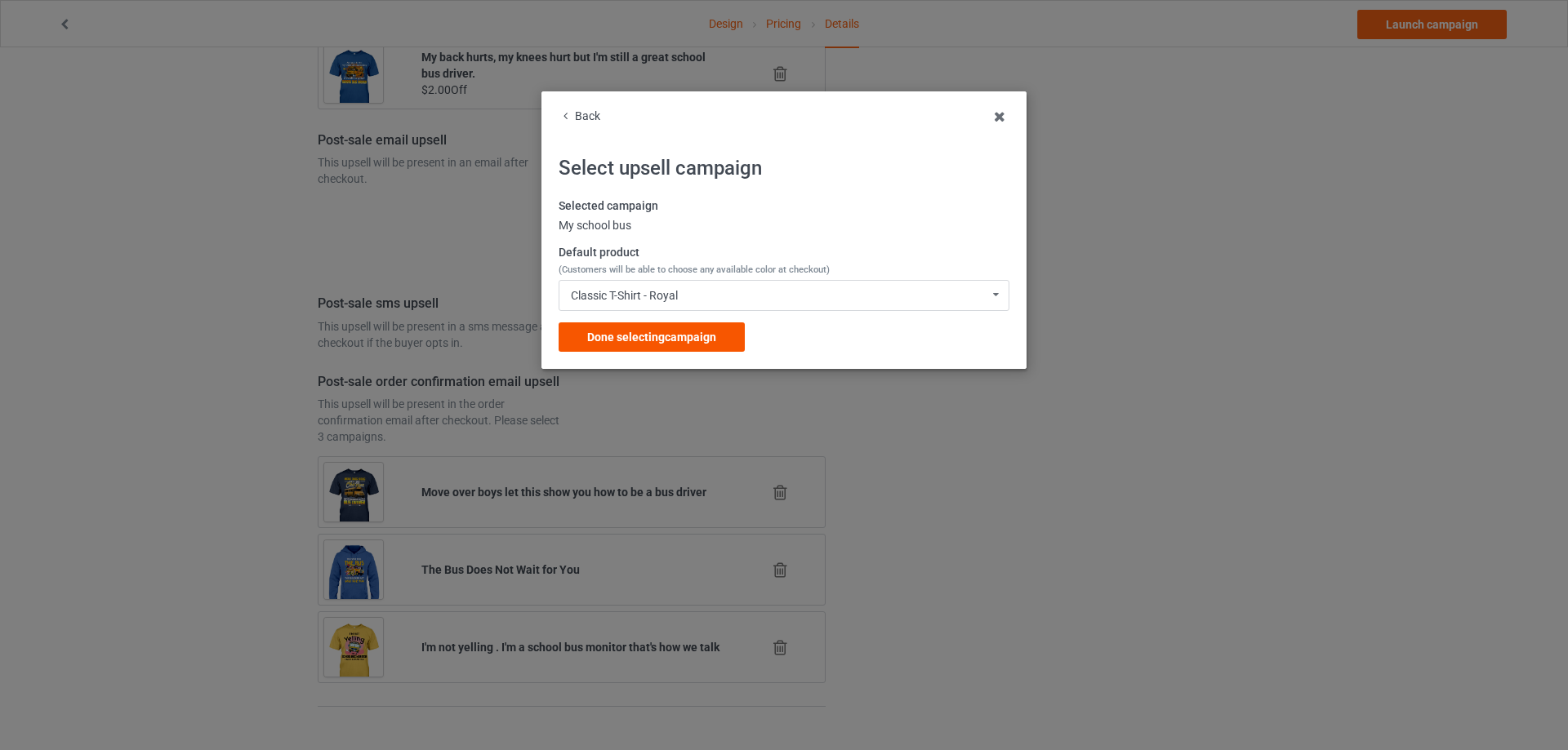
click at [687, 345] on div "Done selecting campaign" at bounding box center [651, 336] width 187 height 29
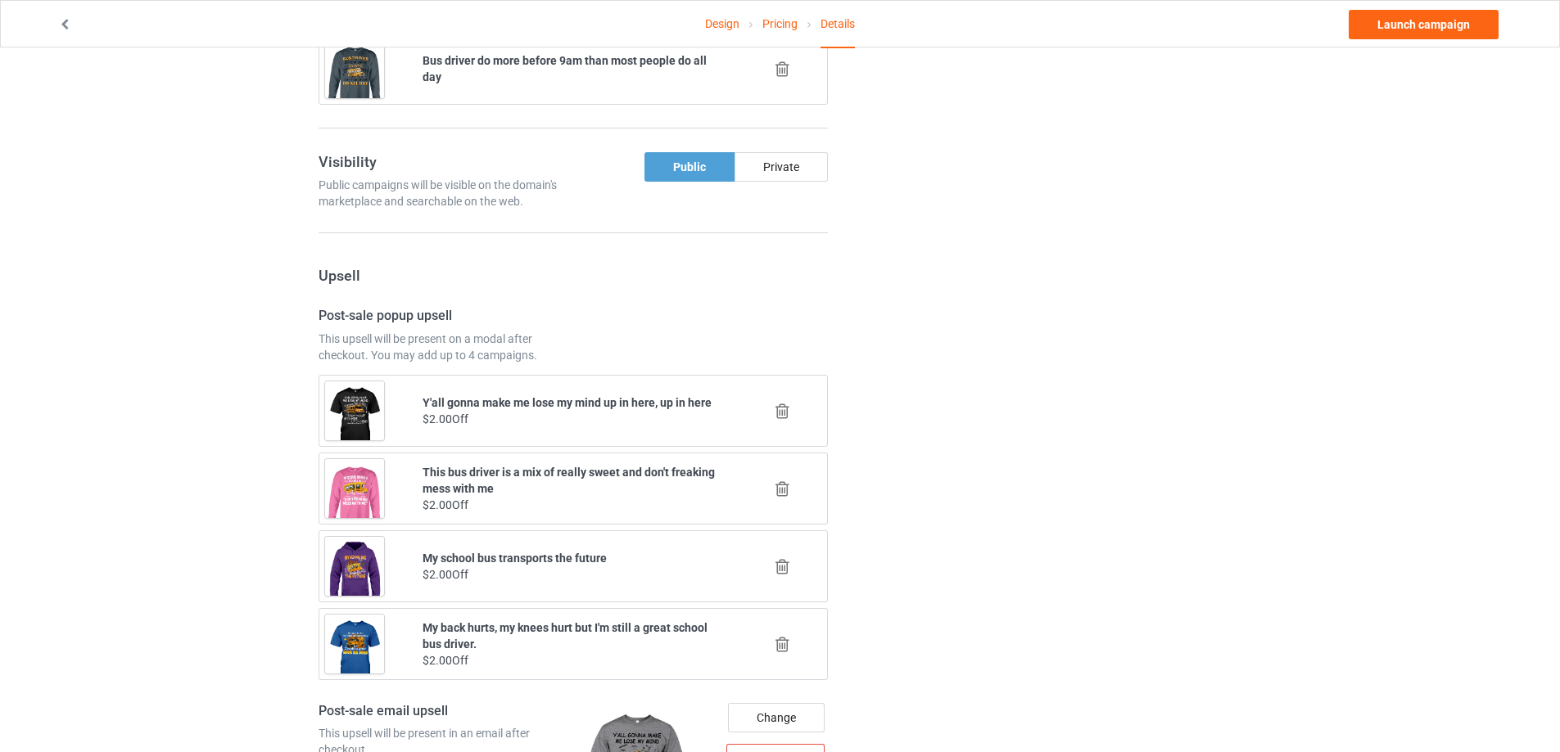
scroll to position [1558, 0]
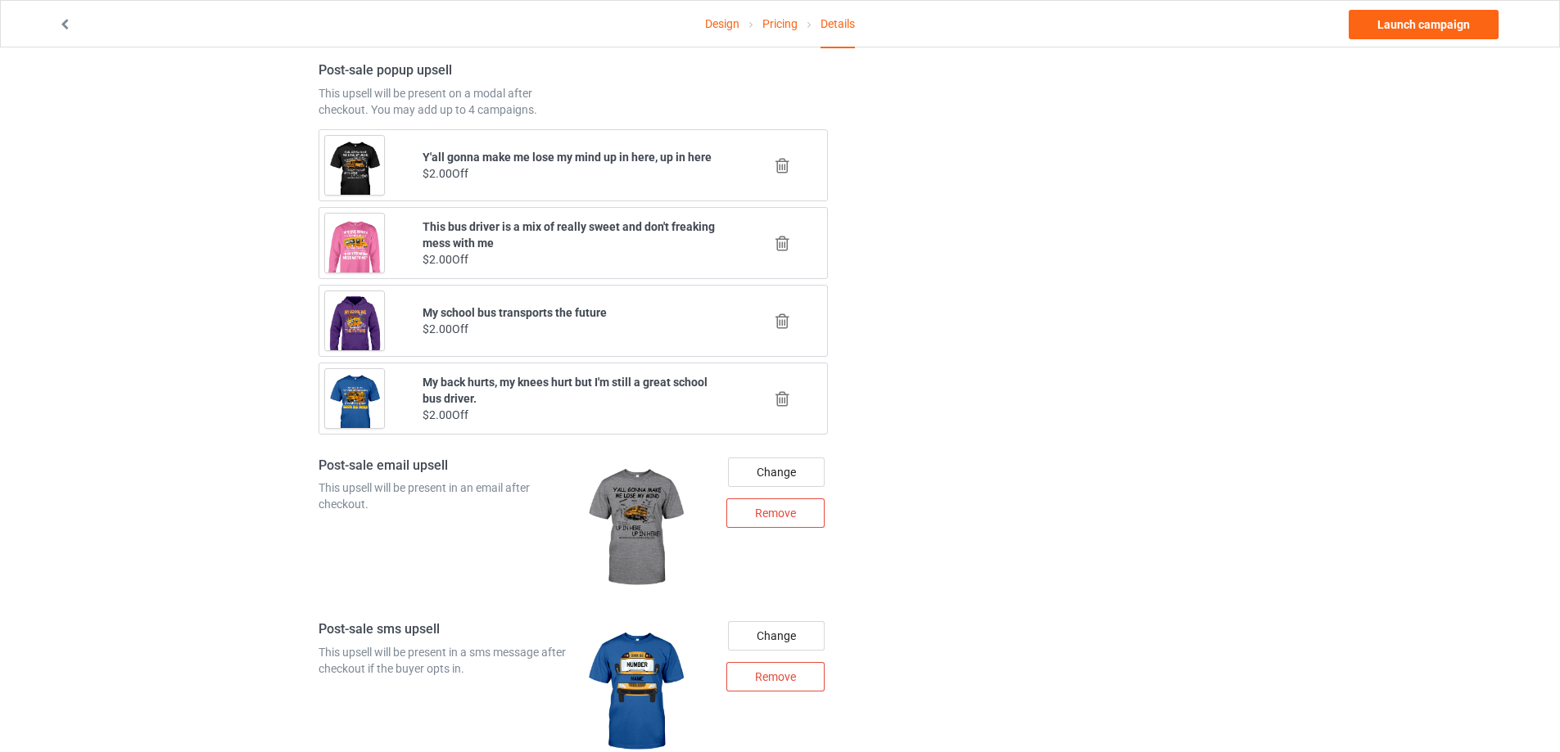
click at [778, 404] on icon at bounding box center [782, 398] width 20 height 17
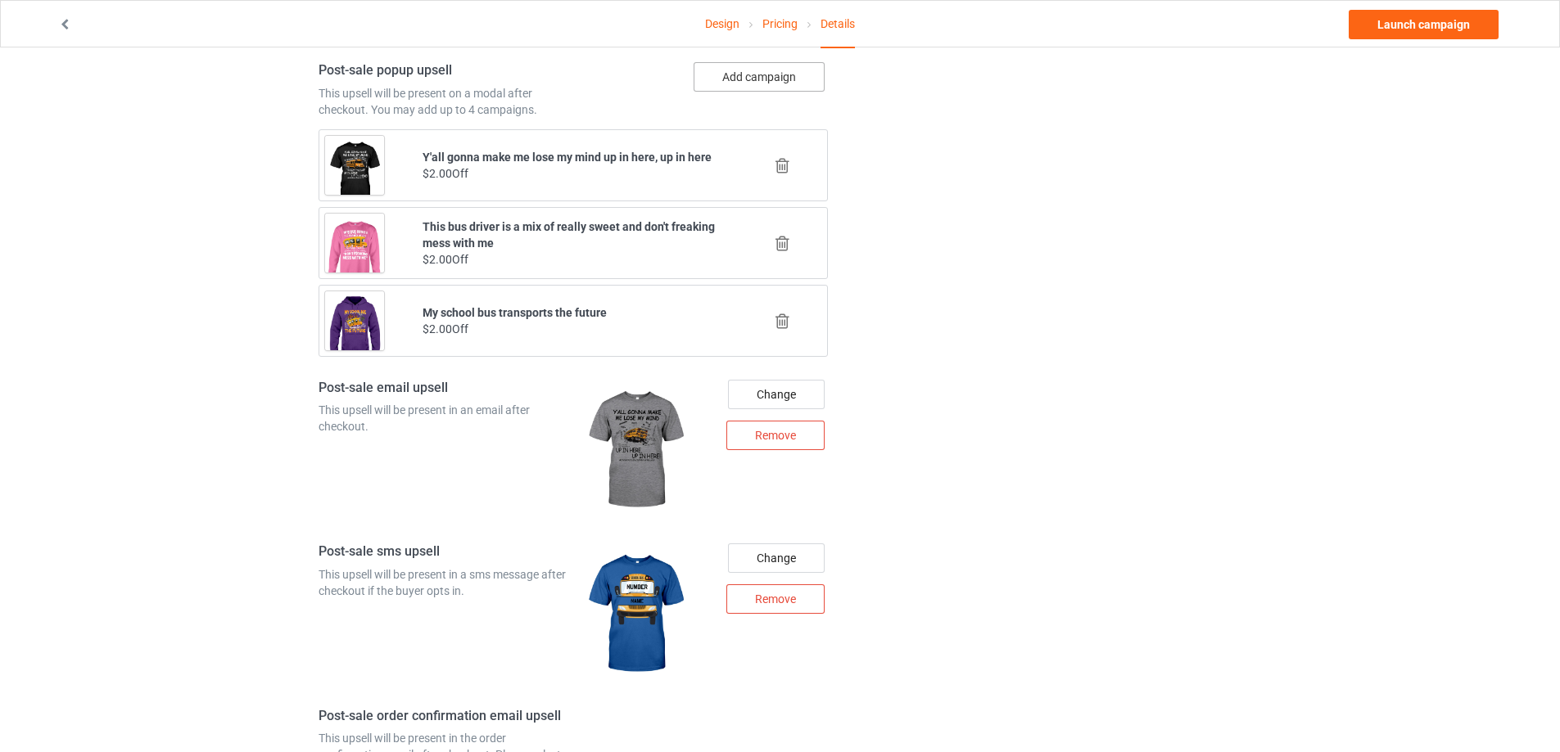
click at [779, 77] on button "Add campaign" at bounding box center [758, 76] width 131 height 29
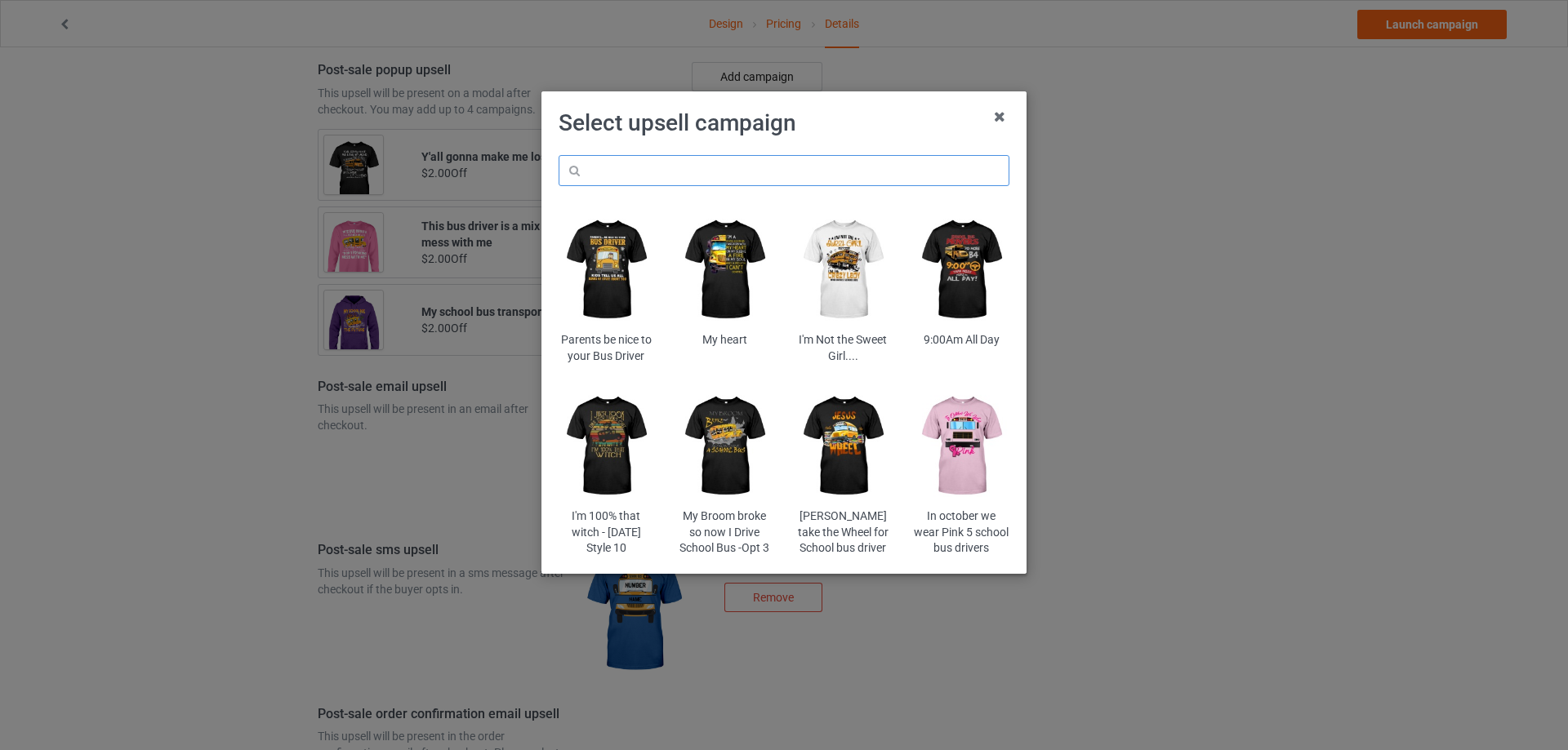
click at [736, 185] on input "text" at bounding box center [784, 171] width 451 height 31
paste input "cdl5"
type input "cdl5"
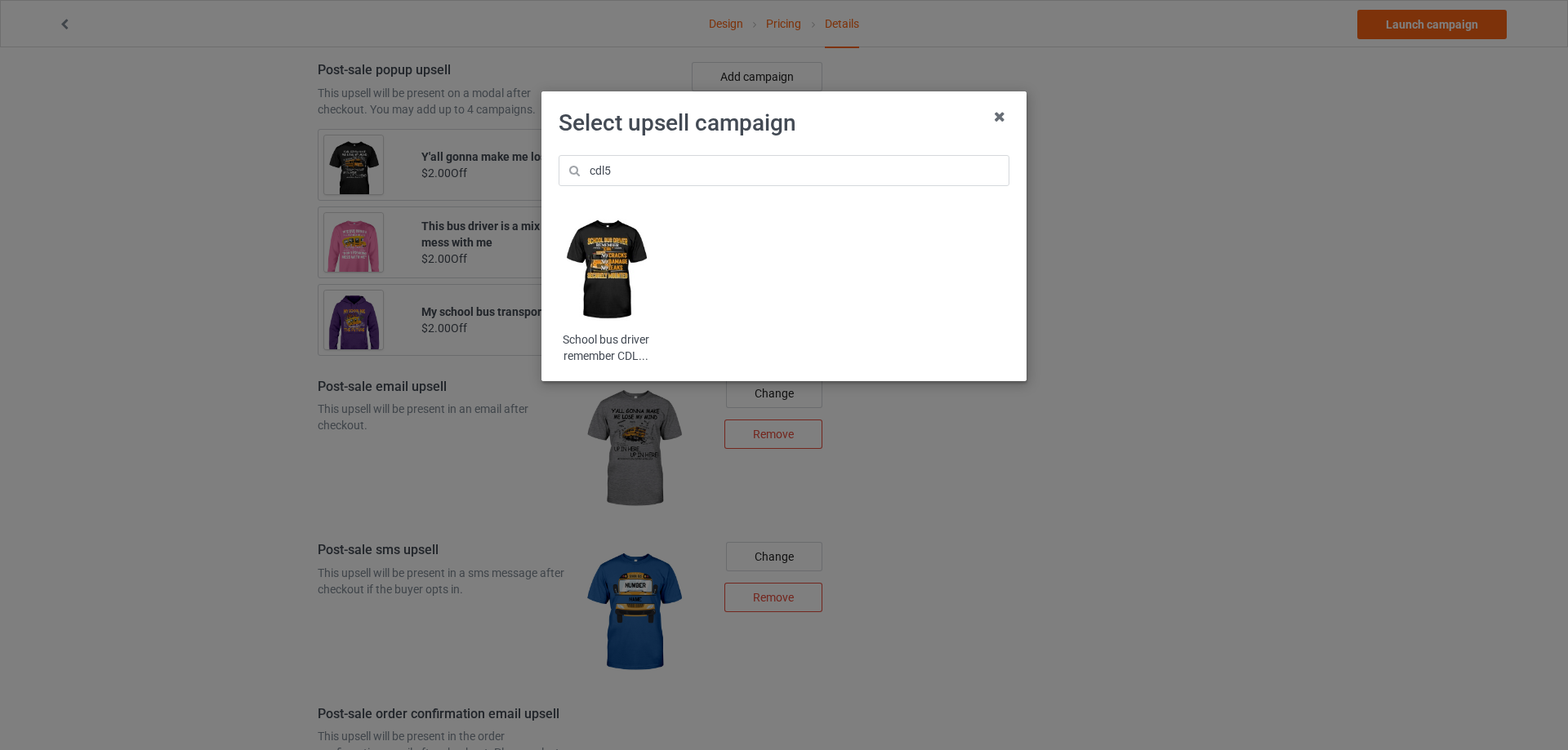
click at [605, 264] on img at bounding box center [606, 270] width 96 height 120
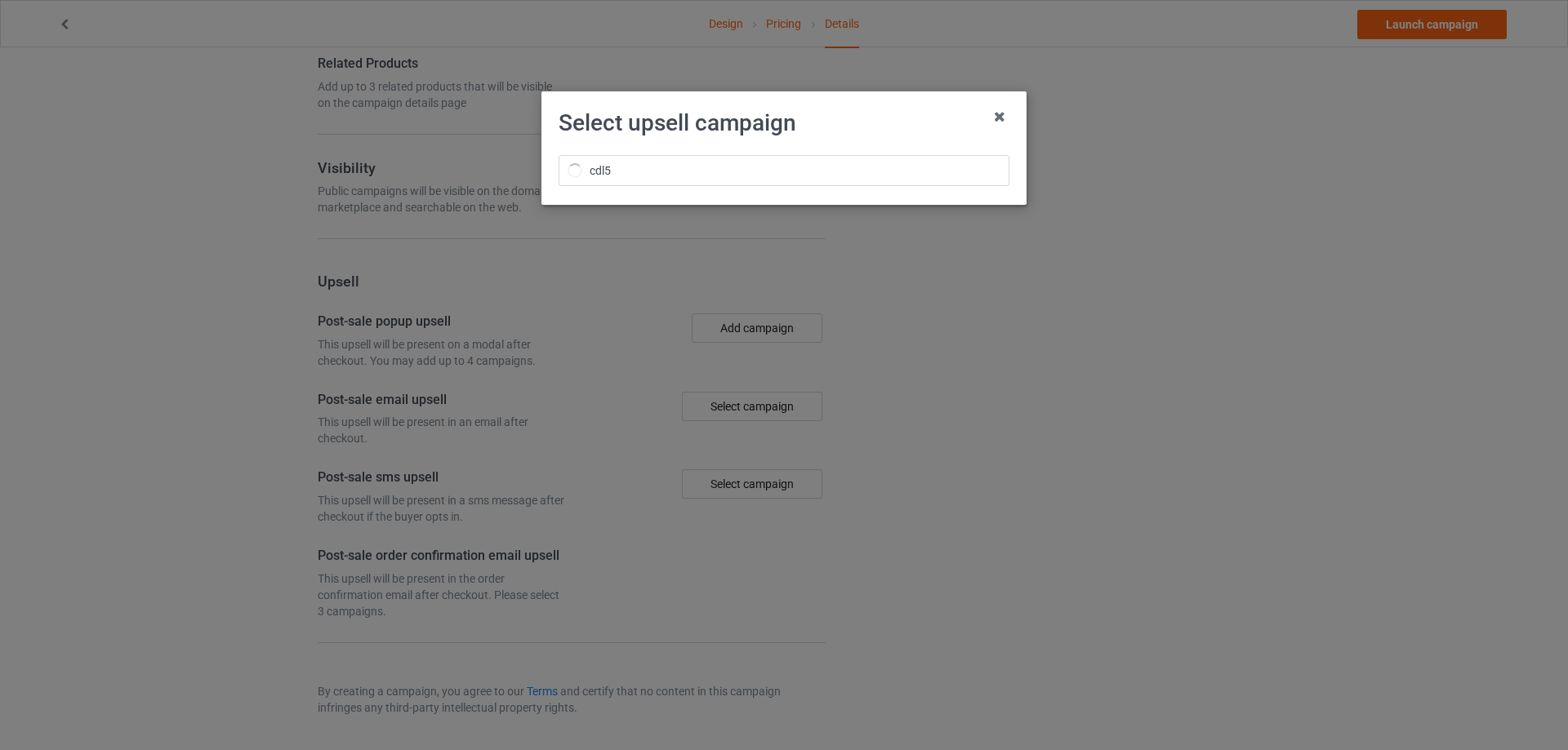
scroll to position [1554, 0]
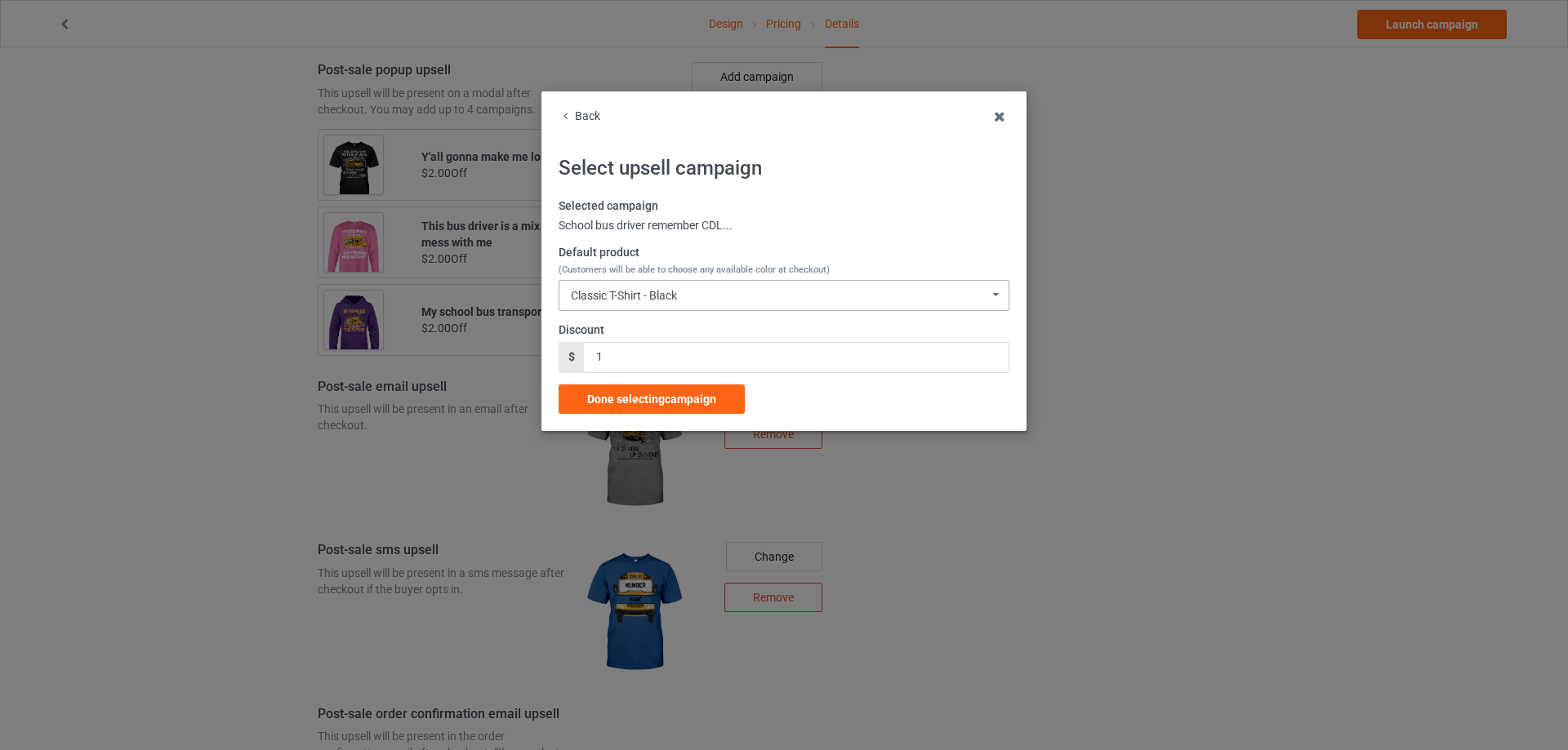
click at [648, 301] on div "Classic T-Shirt - Black" at bounding box center [623, 295] width 106 height 11
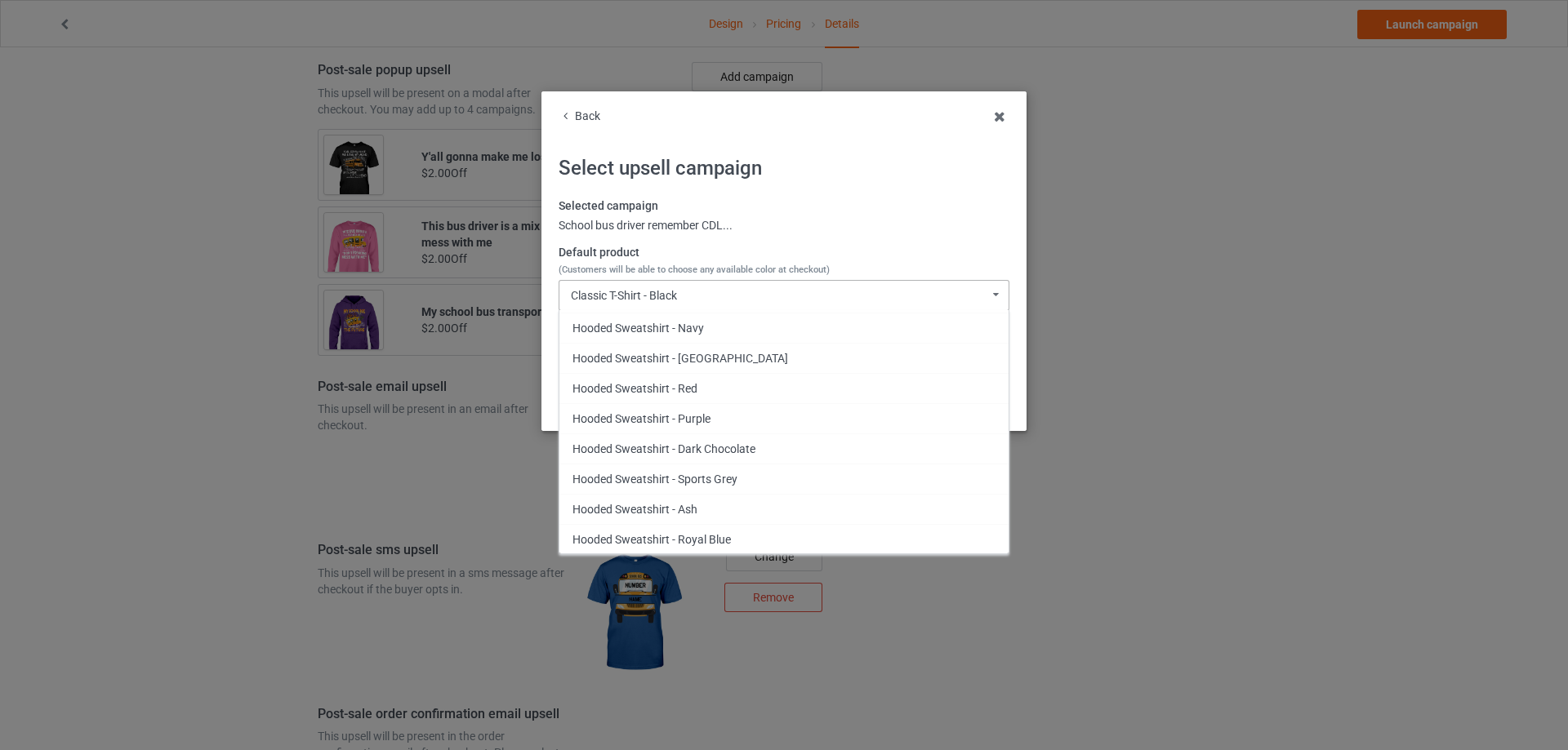
scroll to position [1061, 0]
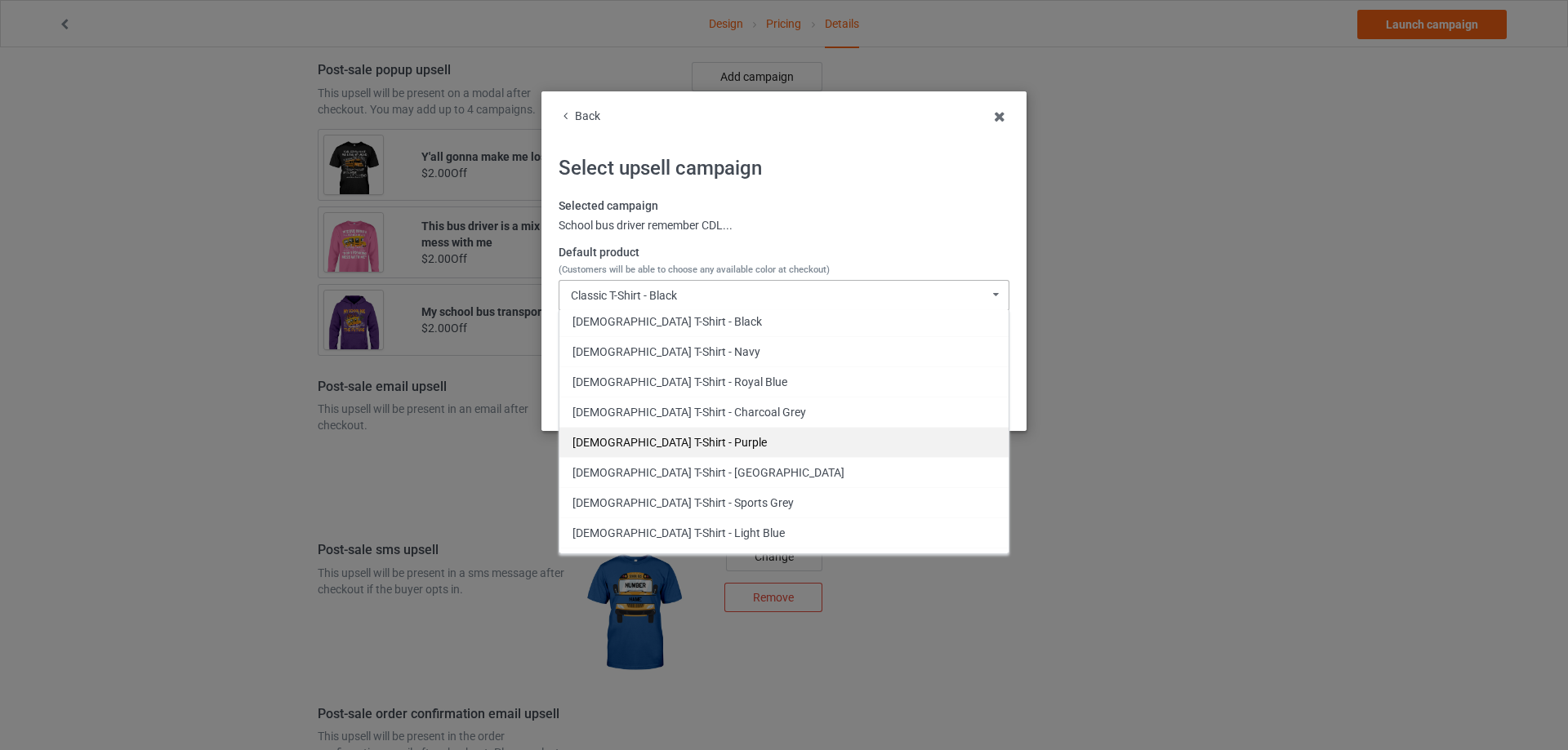
click at [741, 439] on div "[DEMOGRAPHIC_DATA] T-Shirt - Purple" at bounding box center [784, 442] width 449 height 30
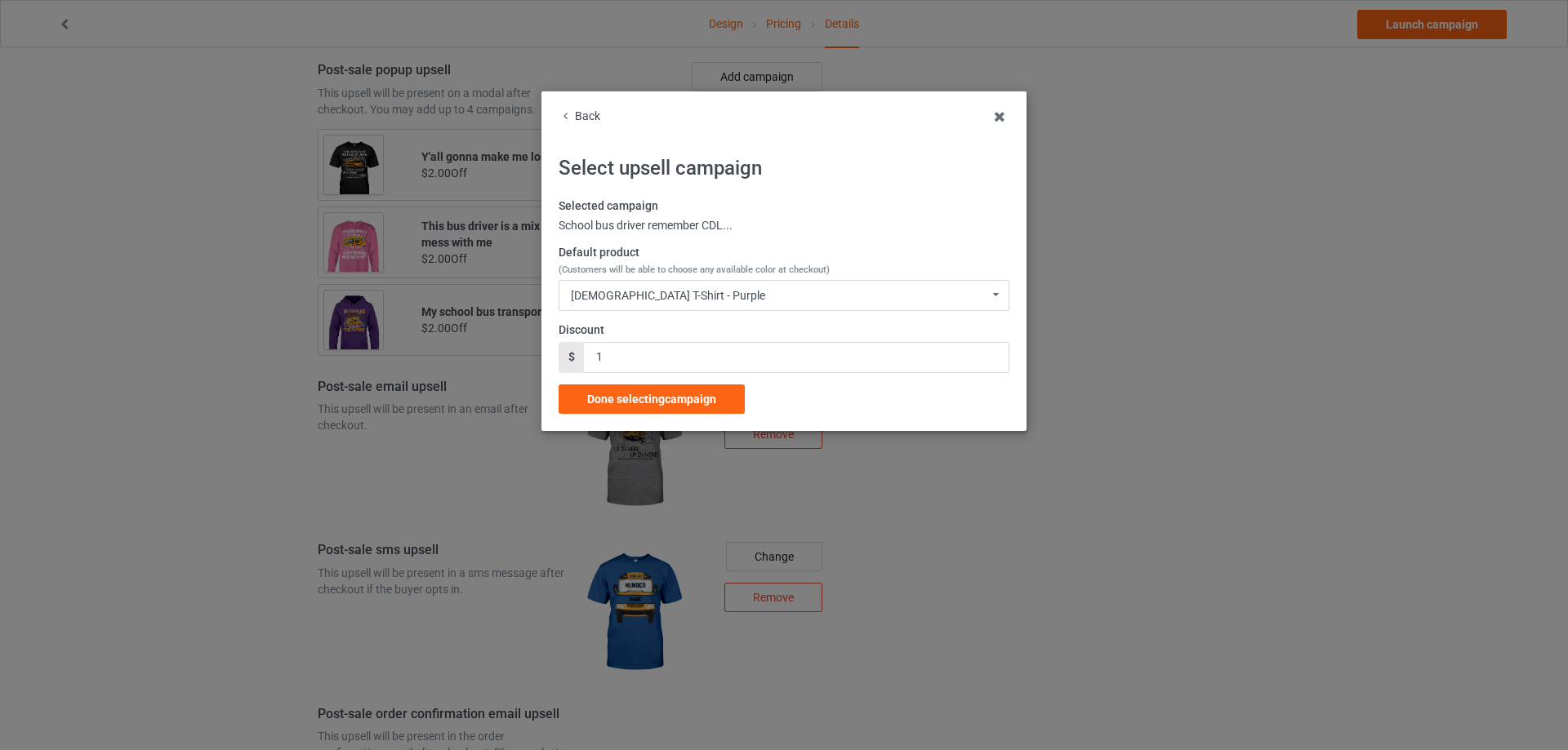
drag, startPoint x: 670, startPoint y: 397, endPoint x: 552, endPoint y: 93, distance: 326.1
click at [669, 397] on span "Done selecting campaign" at bounding box center [651, 399] width 129 height 13
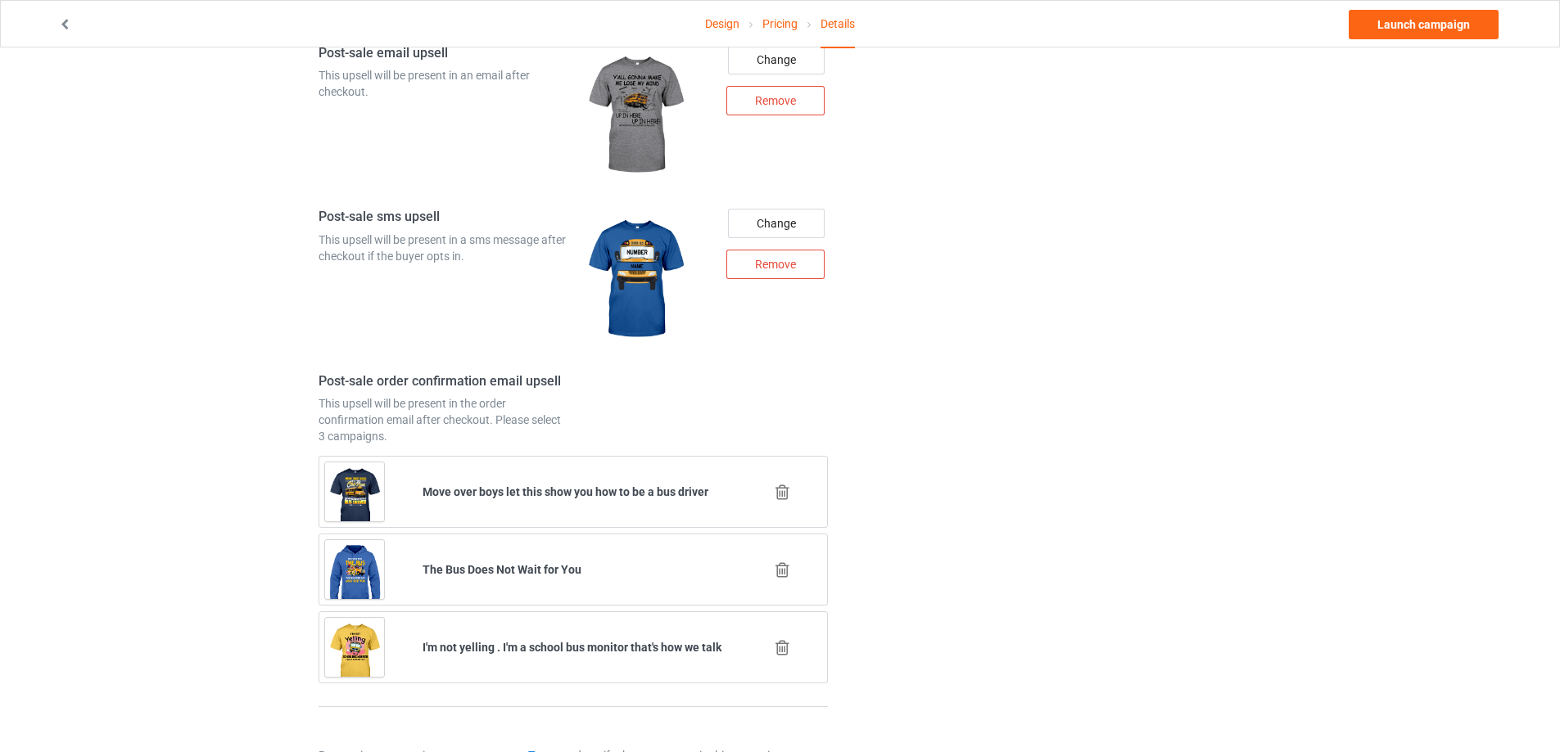
scroll to position [1807, 0]
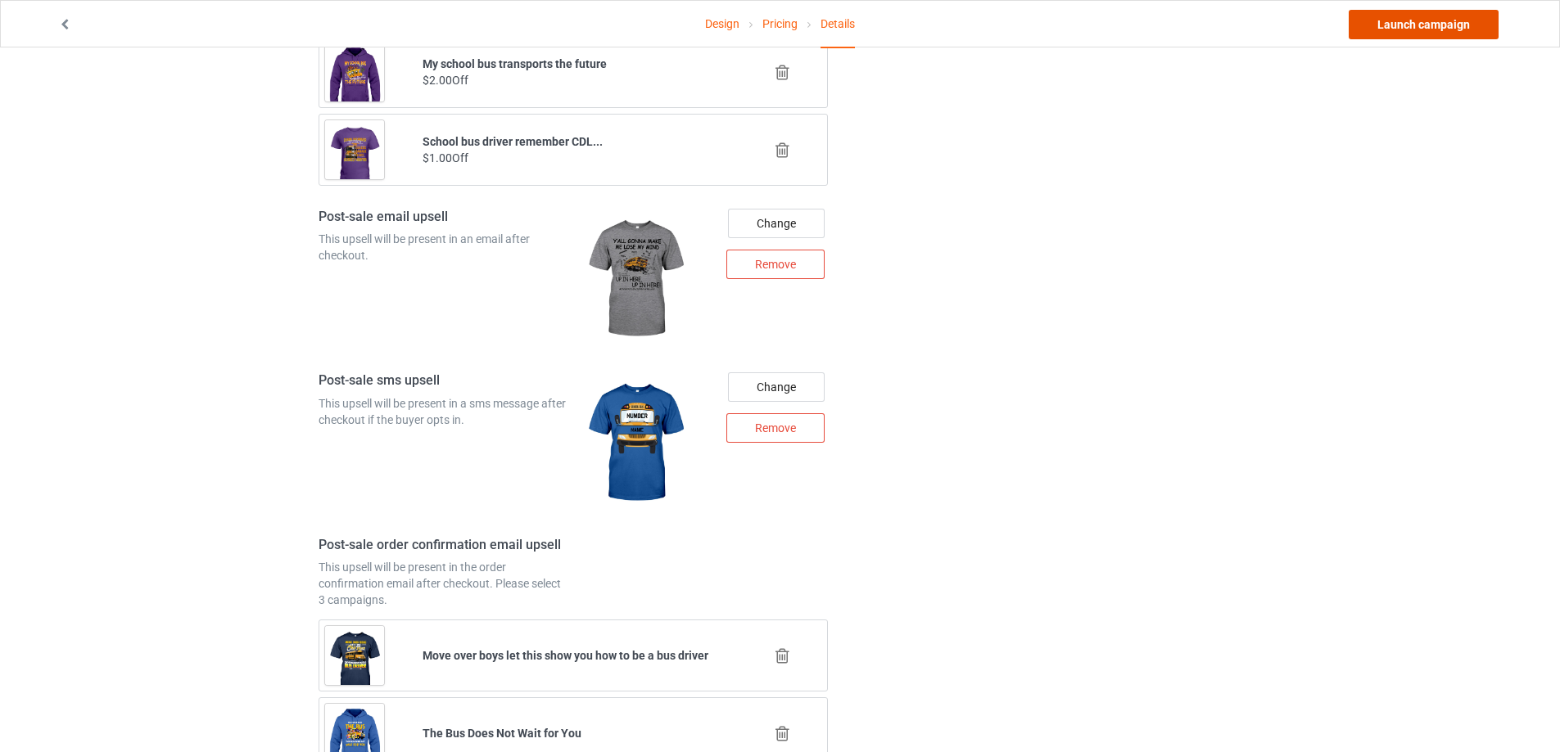
click at [1420, 37] on link "Launch campaign" at bounding box center [1423, 24] width 150 height 29
